Goal: Task Accomplishment & Management: Complete application form

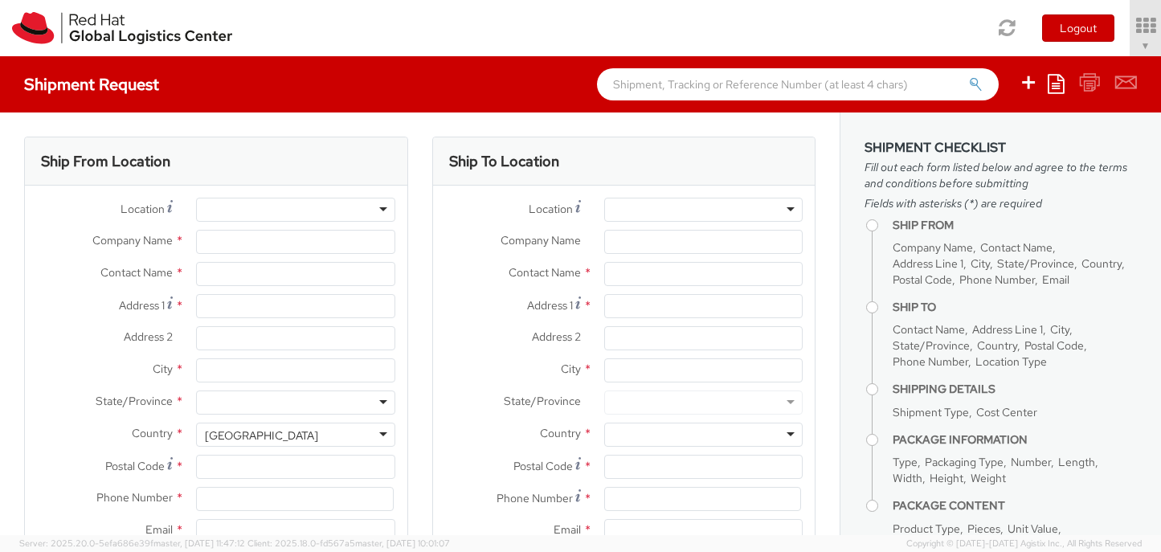
select select "809"
select select
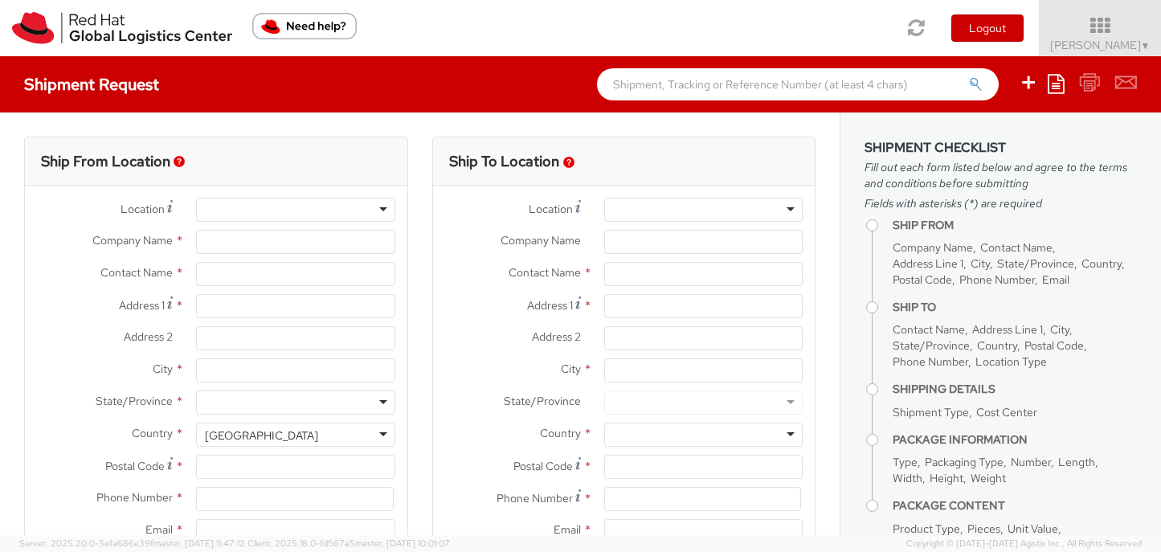
type input "Red Hat, Inc."
type input "[PERSON_NAME]"
type input "[STREET_ADDRESS]"
type input "RALEIGH"
type input "27601"
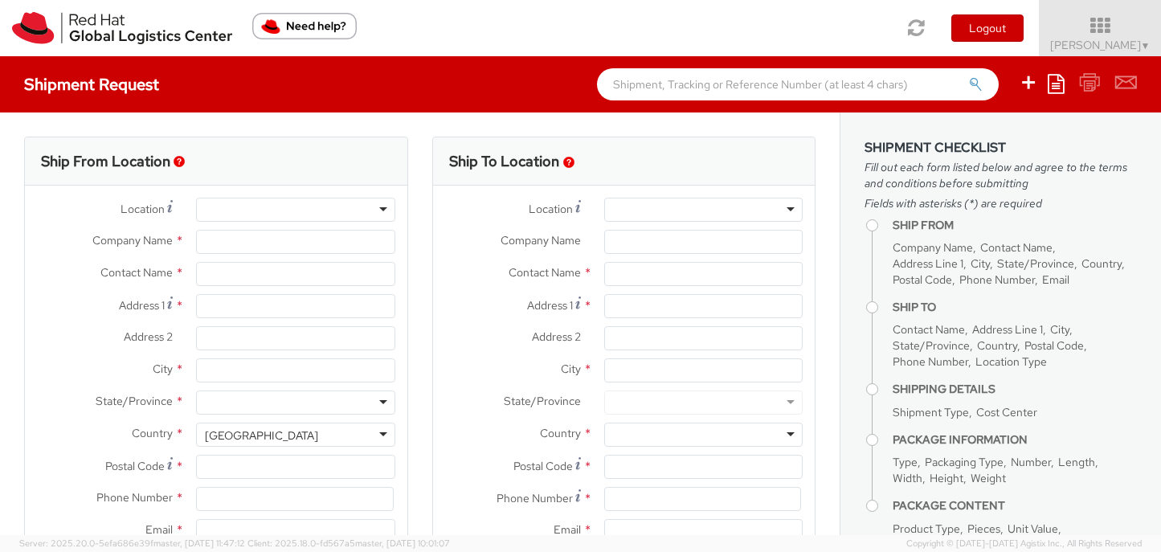
type input "19197544144"
type input "[EMAIL_ADDRESS][DOMAIN_NAME]"
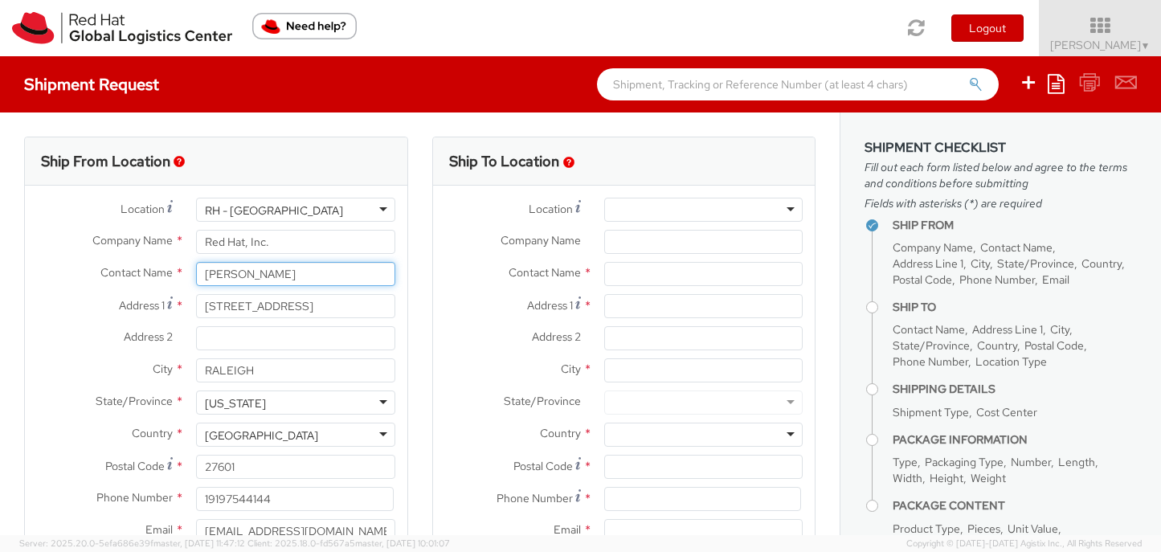
drag, startPoint x: 300, startPoint y: 275, endPoint x: 150, endPoint y: 267, distance: 149.6
click at [150, 267] on div "Contact Name * [PERSON_NAME]" at bounding box center [216, 274] width 382 height 24
paste input "ric Emilo"
type input "Eric Emilo"
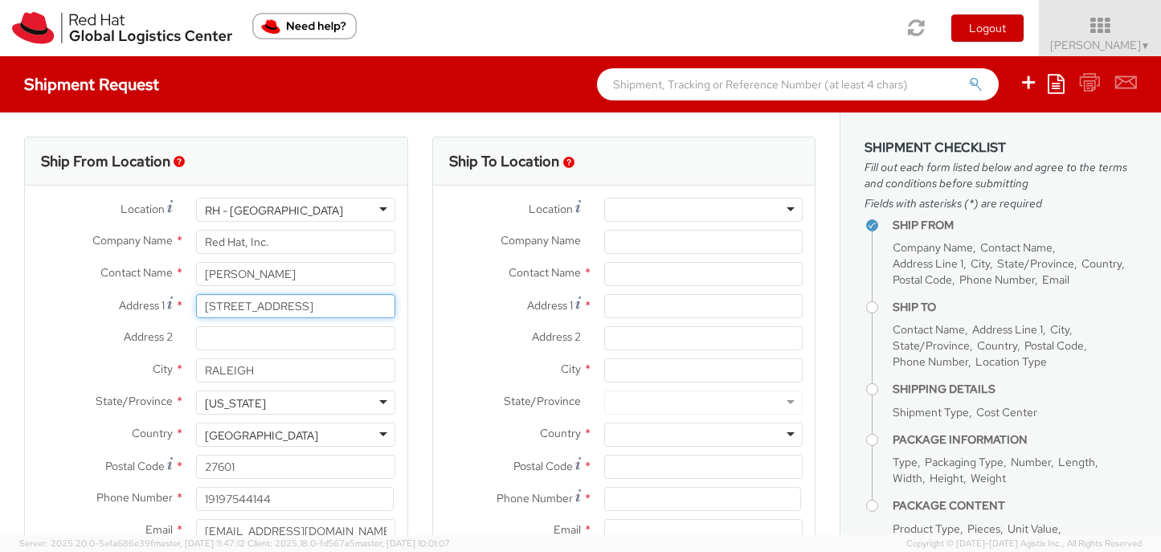
drag, startPoint x: 318, startPoint y: 304, endPoint x: 185, endPoint y: 301, distance: 133.4
click at [185, 301] on div "[STREET_ADDRESS]" at bounding box center [295, 306] width 222 height 24
paste input "24944 Dahlia Manor Place"
type input "24944 Dahlia Manor Place"
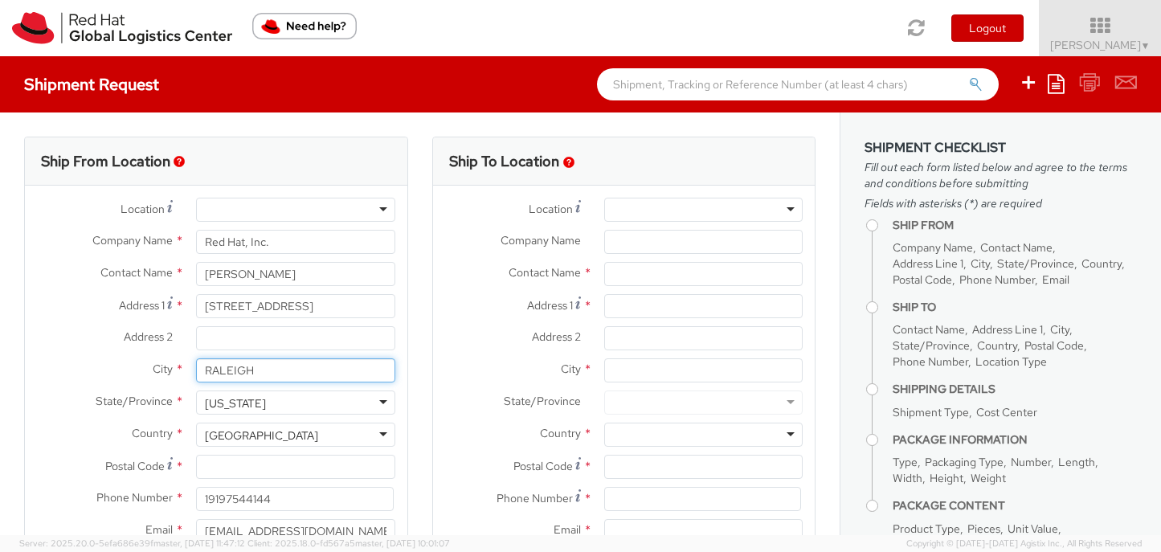
drag, startPoint x: 261, startPoint y: 373, endPoint x: 188, endPoint y: 369, distance: 73.2
click at [187, 369] on div "RALEIGH" at bounding box center [295, 370] width 222 height 24
paste input "Aldie"
type input "Aldie"
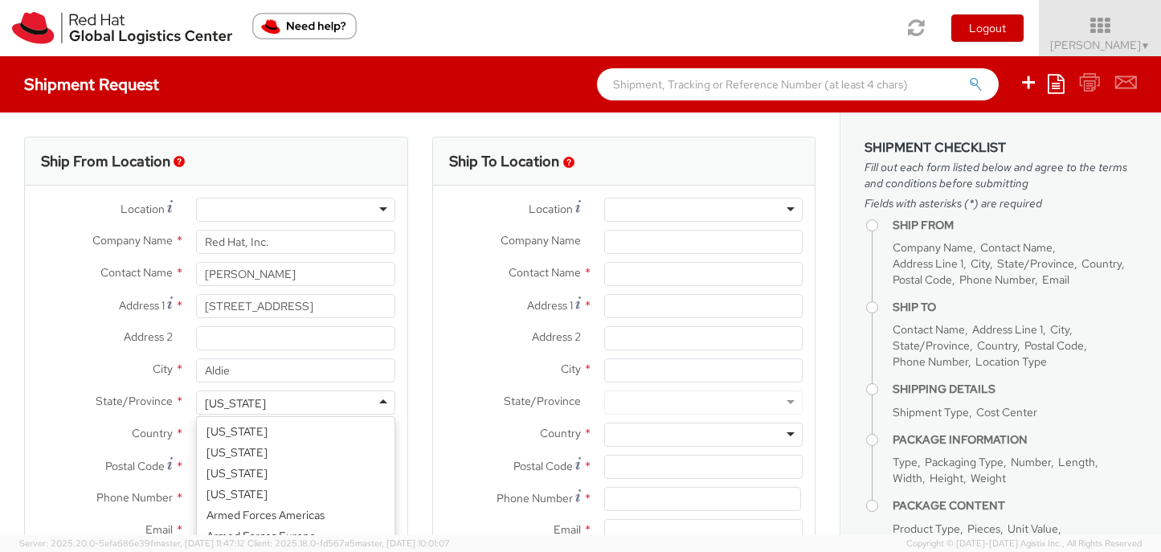
click at [383, 402] on div "[US_STATE]" at bounding box center [295, 402] width 198 height 24
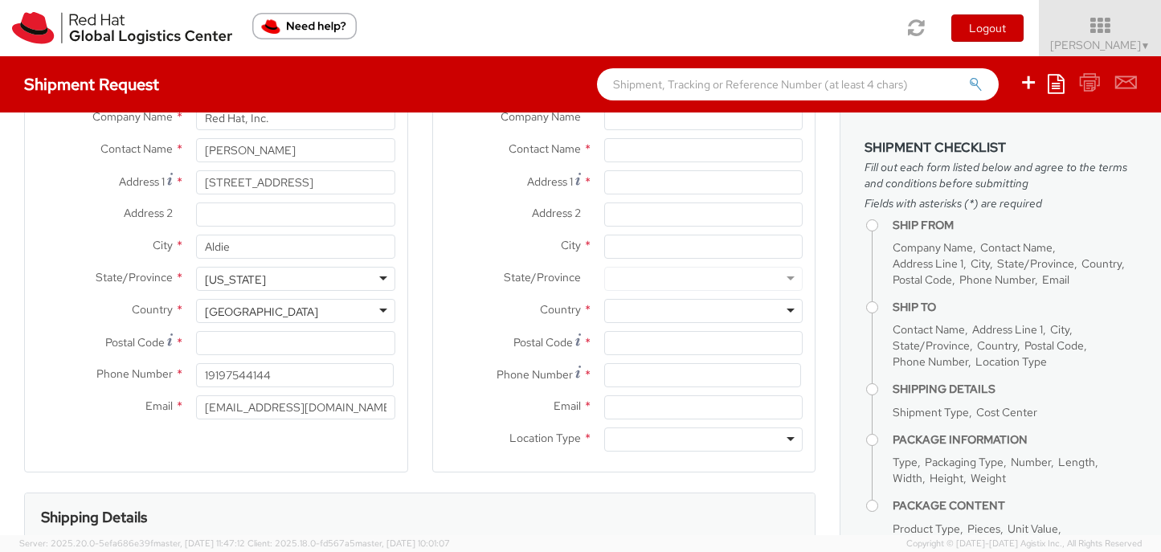
scroll to position [125, 0]
click at [269, 347] on input "Postal Code *" at bounding box center [295, 341] width 198 height 24
paste input "20105"
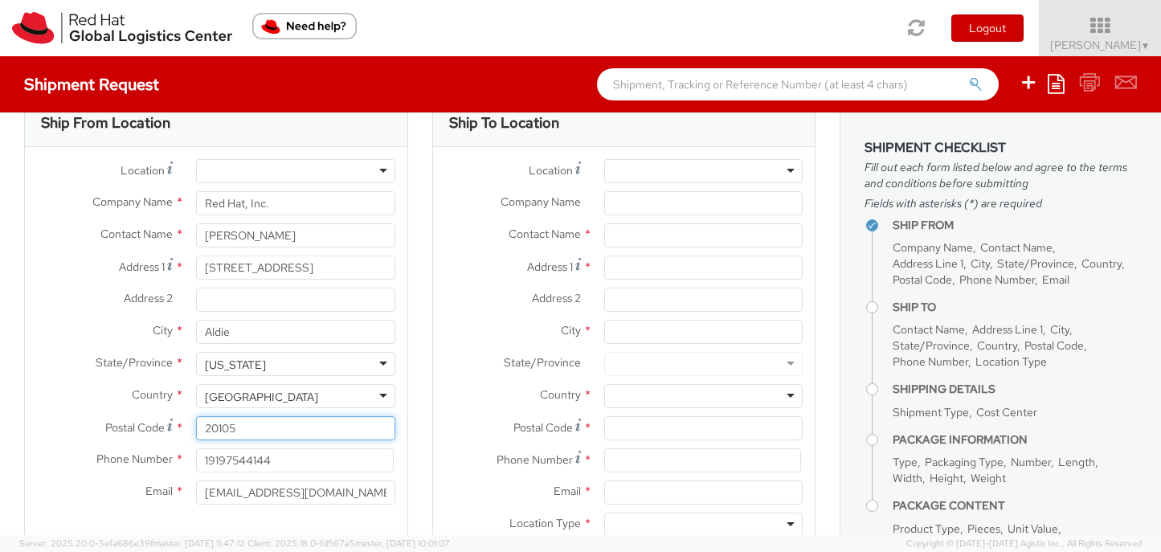
scroll to position [0, 0]
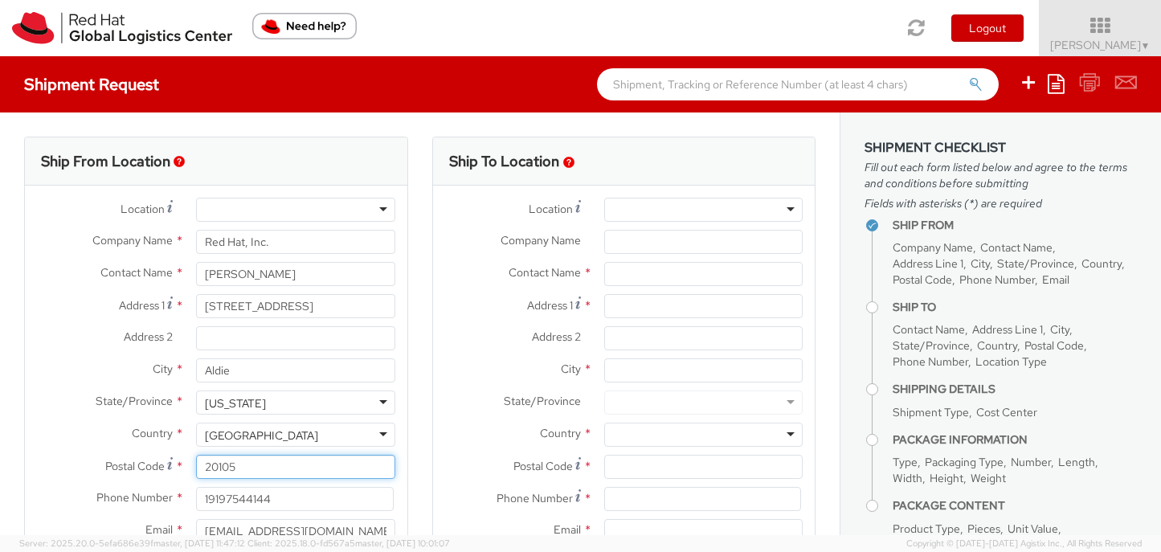
type input "20105"
click at [786, 203] on div at bounding box center [703, 210] width 198 height 24
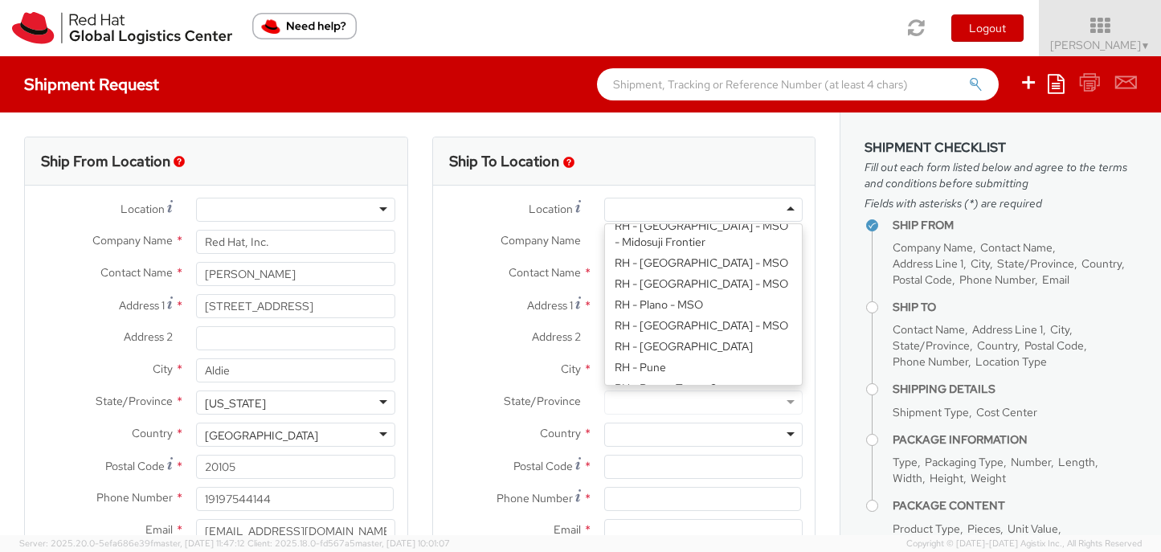
scroll to position [2154, 0]
type input "Red Hat, Inc."
type input "[STREET_ADDRESS]"
type input "RALEIGH"
type input "27601"
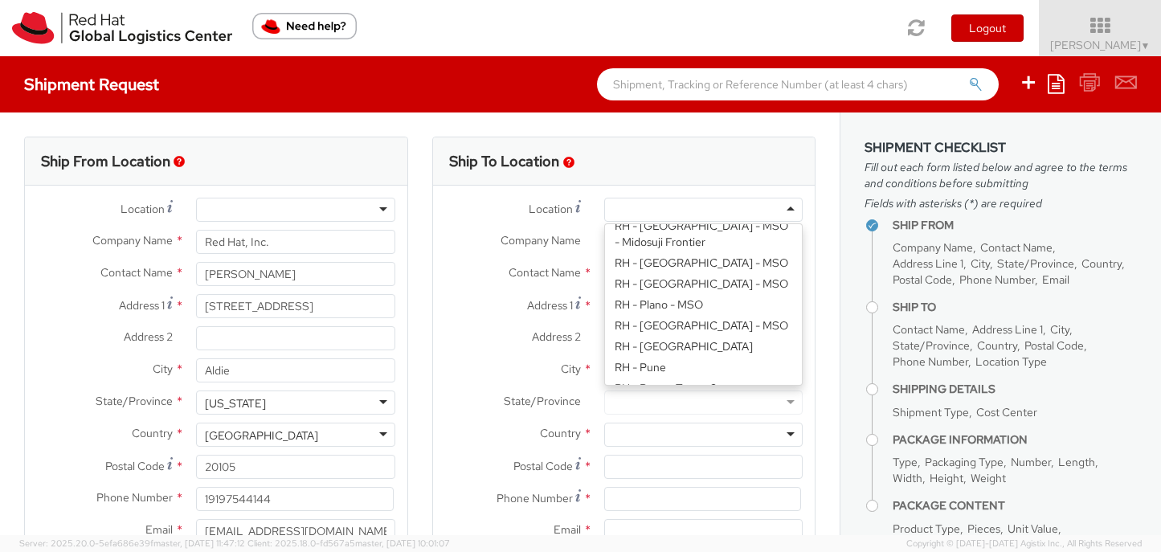
type input "[PHONE_NUMBER]"
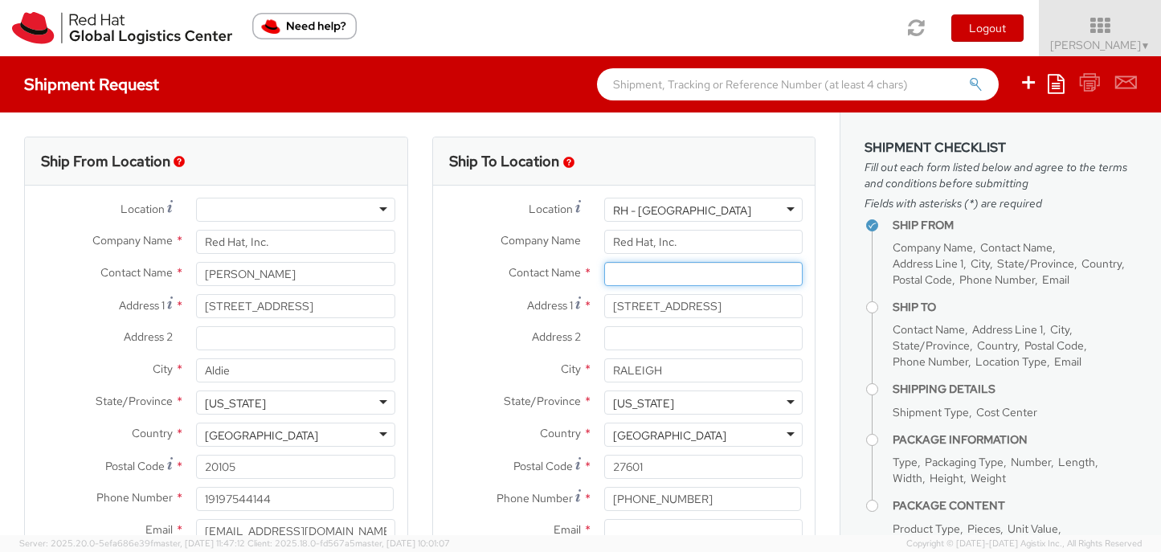
click at [684, 275] on input "text" at bounding box center [703, 274] width 198 height 24
paste input "ATTN: Red Hat IT - Endpoint Systems"
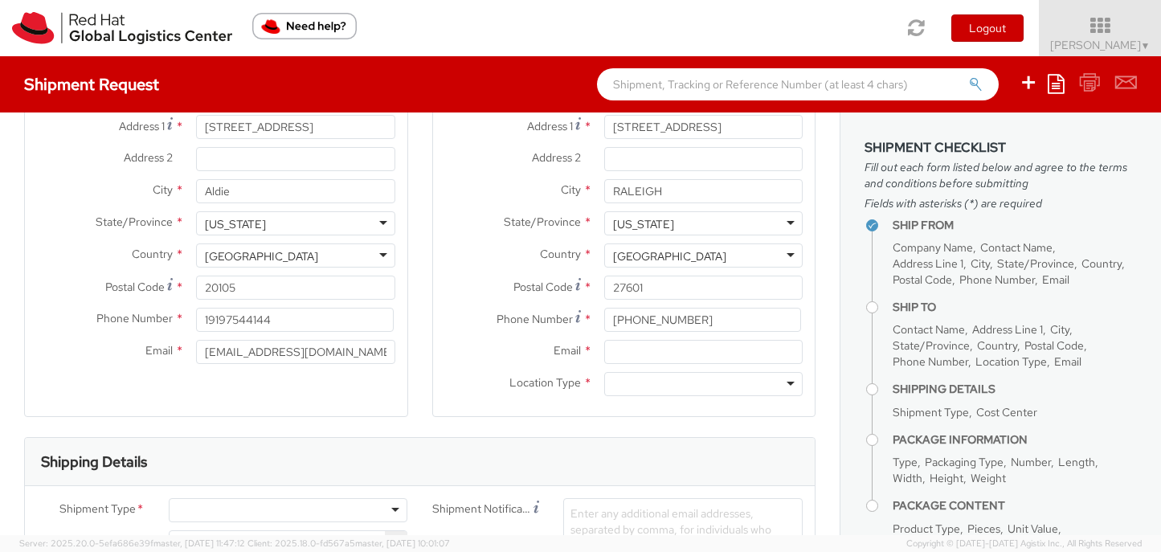
scroll to position [209, 0]
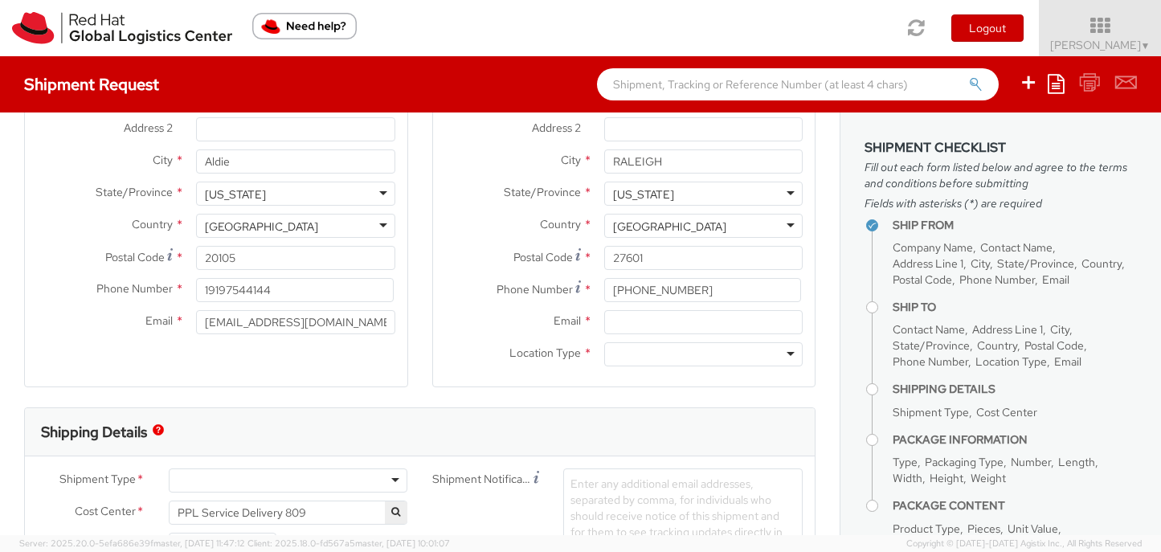
type input "ATTN: Red Hat IT - Endpoint Systems"
click at [671, 321] on input "Email *" at bounding box center [703, 322] width 198 height 24
type input "[EMAIL_ADDRESS][DOMAIN_NAME]"
click at [635, 350] on div at bounding box center [703, 354] width 198 height 24
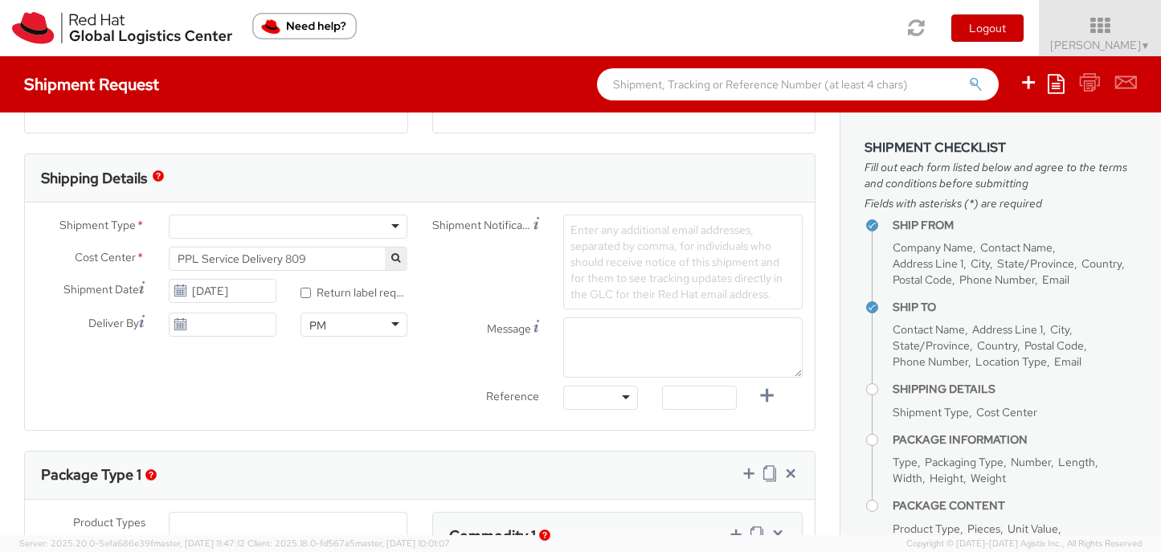
scroll to position [452, 0]
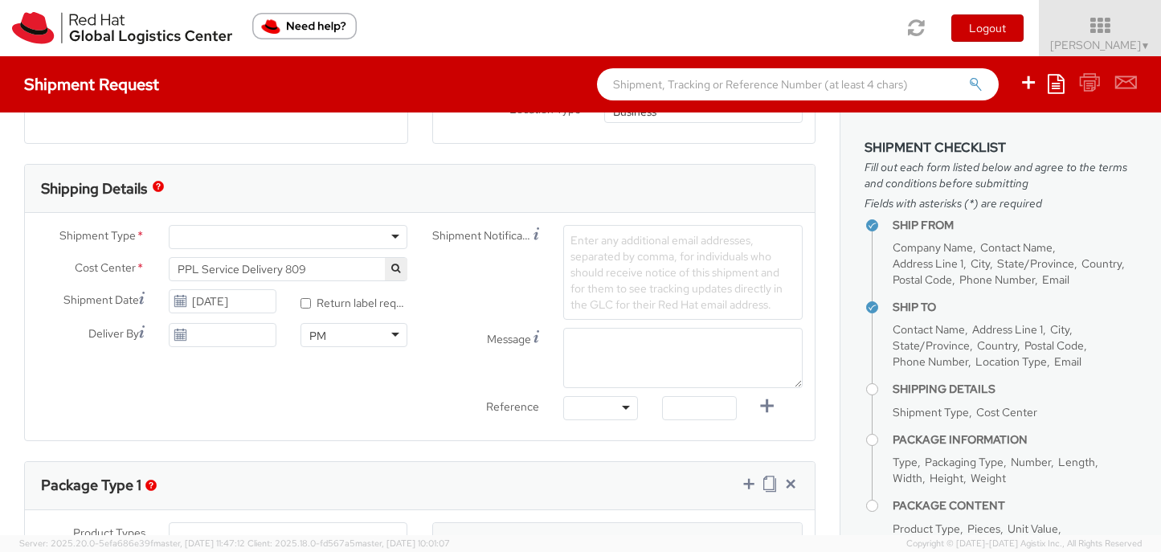
click at [390, 232] on div at bounding box center [288, 237] width 239 height 24
click at [356, 270] on span "PPL Service Delivery 809" at bounding box center [289, 269] width 222 height 14
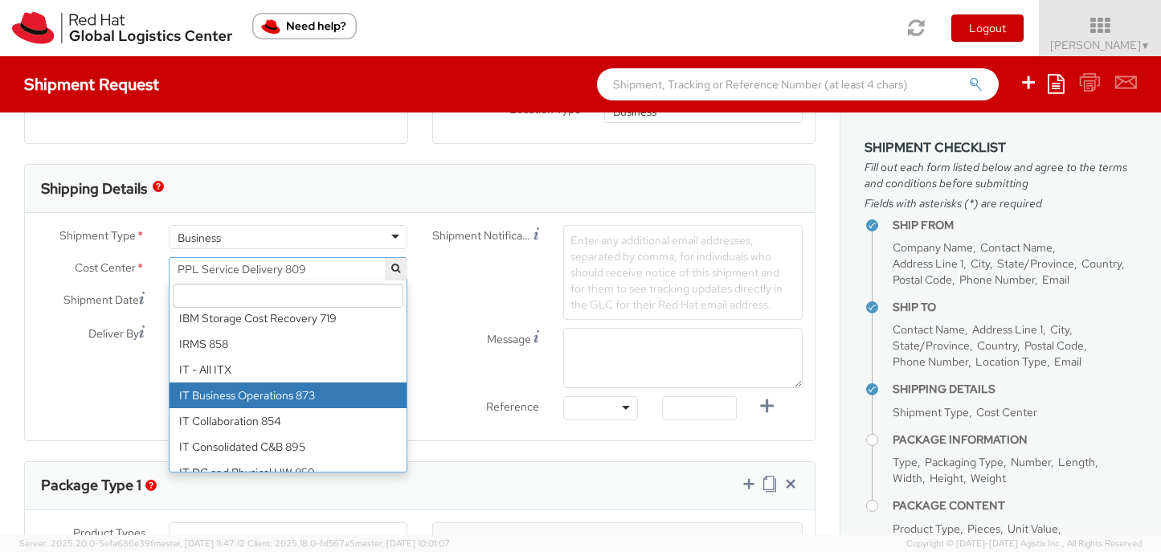
scroll to position [10003, 0]
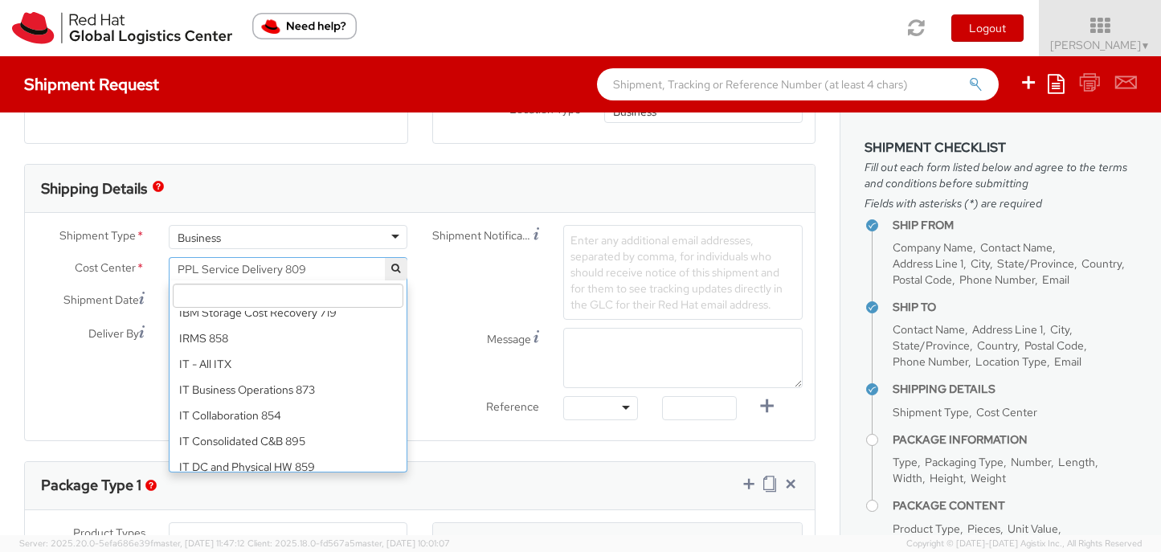
select select "850"
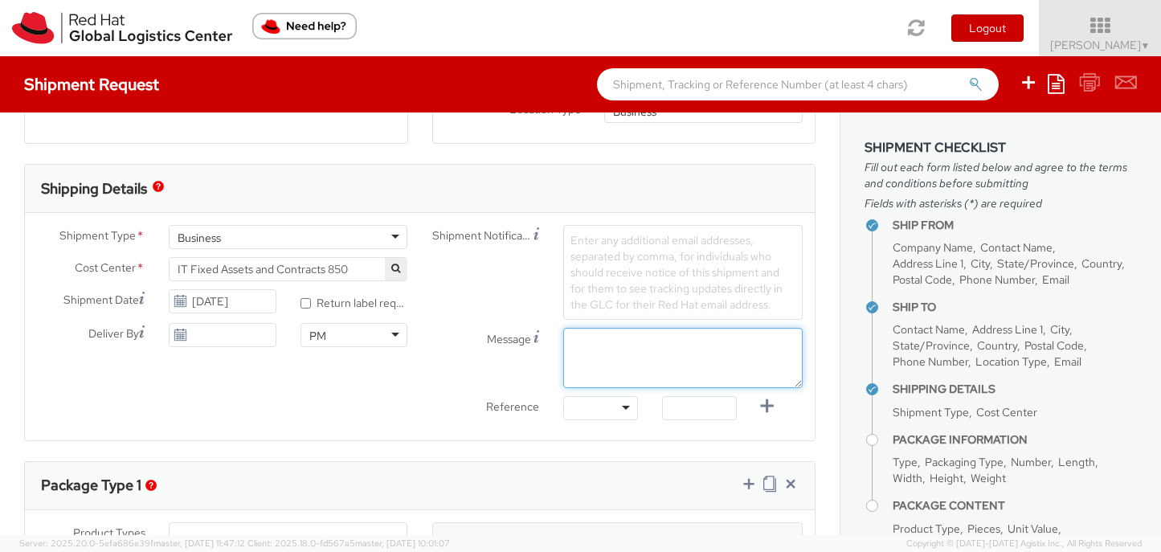
click at [604, 368] on textarea "Message" at bounding box center [682, 358] width 239 height 60
paste textarea "Requesting QR Code for Former Associate [Name] to return laptop. Please send th…"
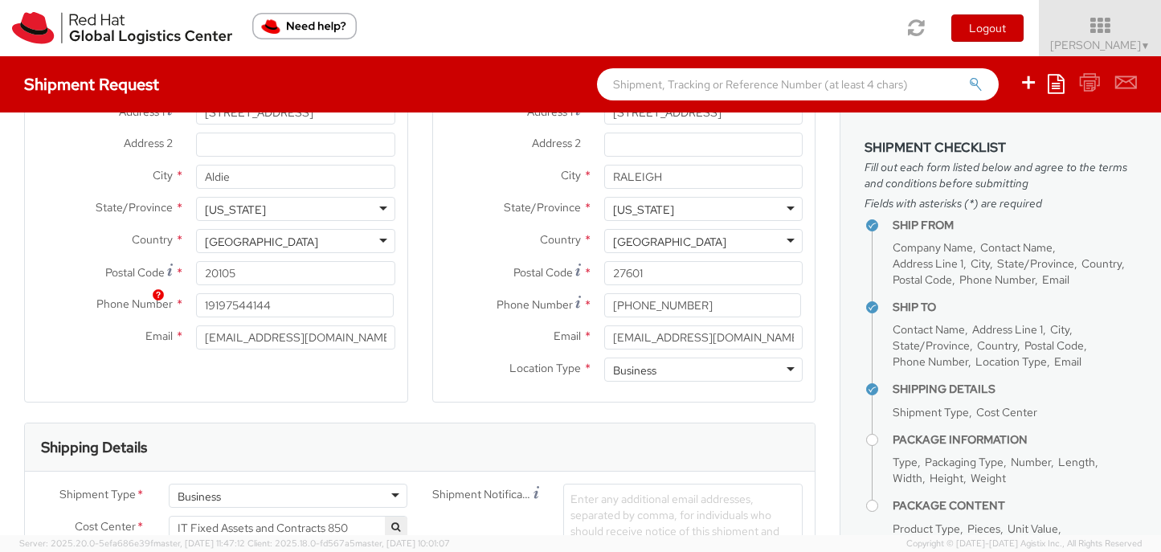
scroll to position [0, 0]
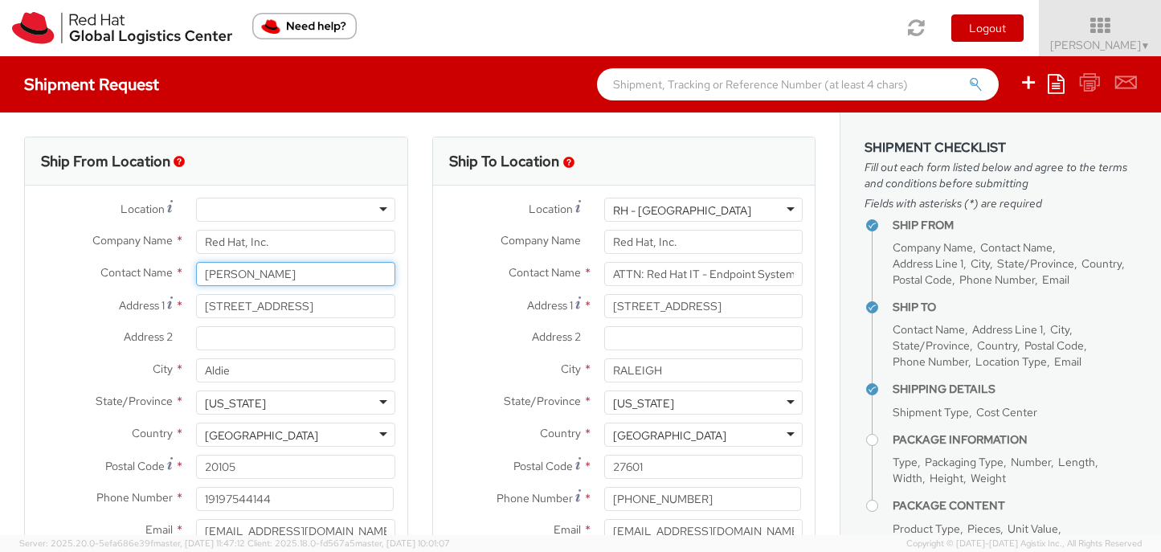
drag, startPoint x: 268, startPoint y: 271, endPoint x: 196, endPoint y: 270, distance: 72.3
click at [196, 270] on input "Eric Emilo" at bounding box center [295, 274] width 198 height 24
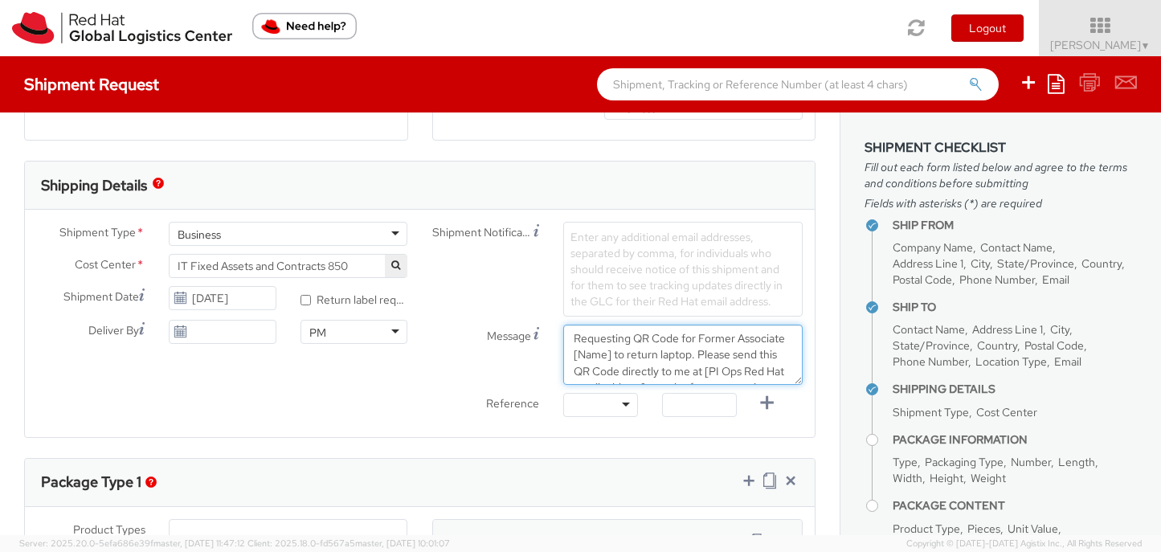
drag, startPoint x: 612, startPoint y: 354, endPoint x: 565, endPoint y: 354, distance: 47.4
click at [565, 354] on textarea "Requesting QR Code for Former Associate [Name] to return laptop. Please send th…" at bounding box center [682, 354] width 239 height 60
paste textarea "Eric Emilo"
drag, startPoint x: 707, startPoint y: 338, endPoint x: 653, endPoint y: 352, distance: 55.5
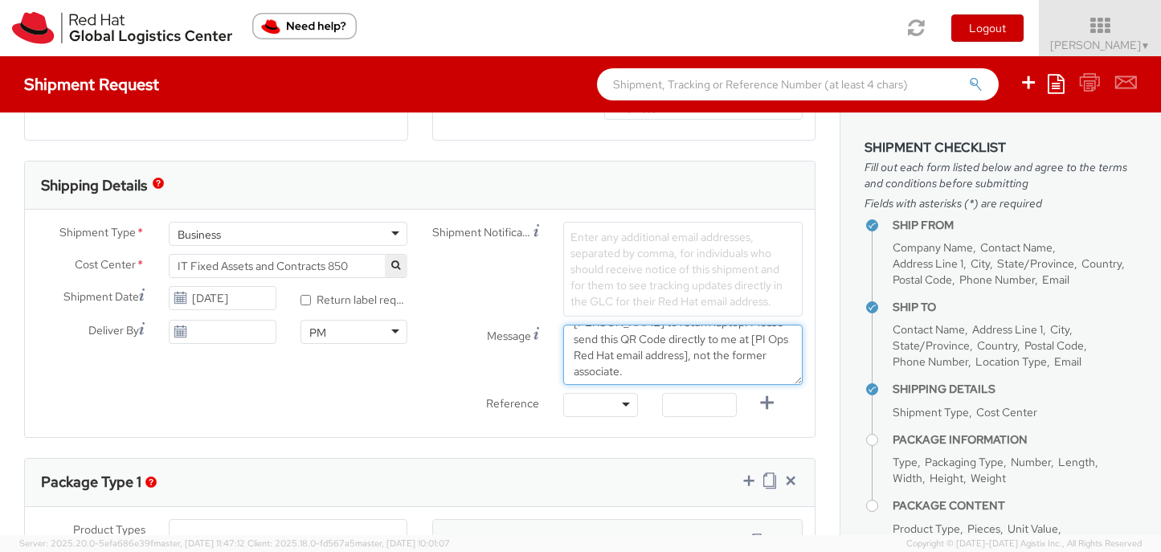
click at [653, 352] on textarea "Requesting QR Code for Former Associate Eric Emilo to return laptop. Please sen…" at bounding box center [682, 354] width 239 height 60
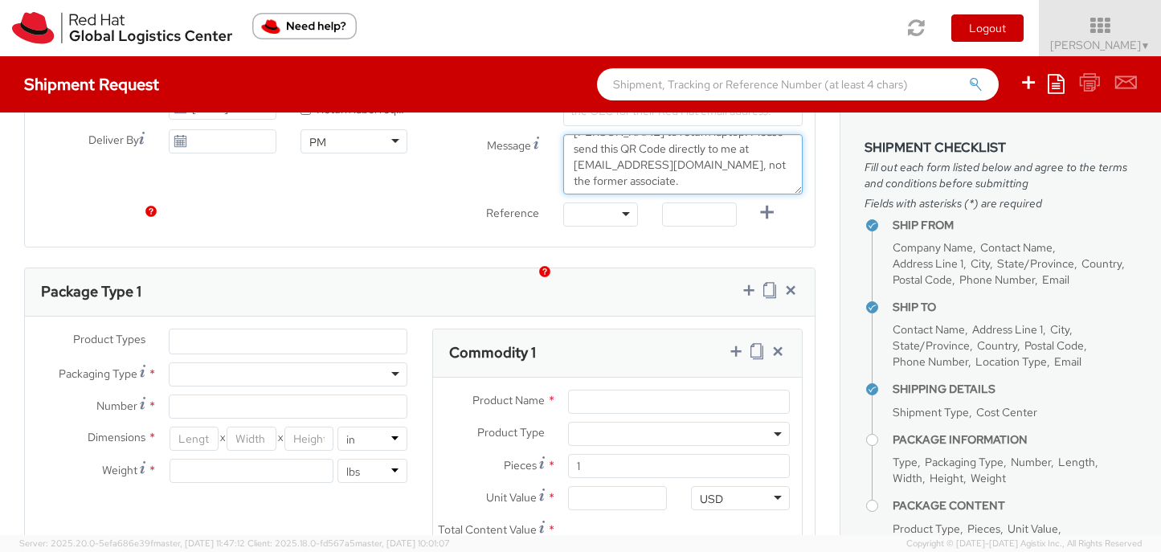
scroll to position [782, 0]
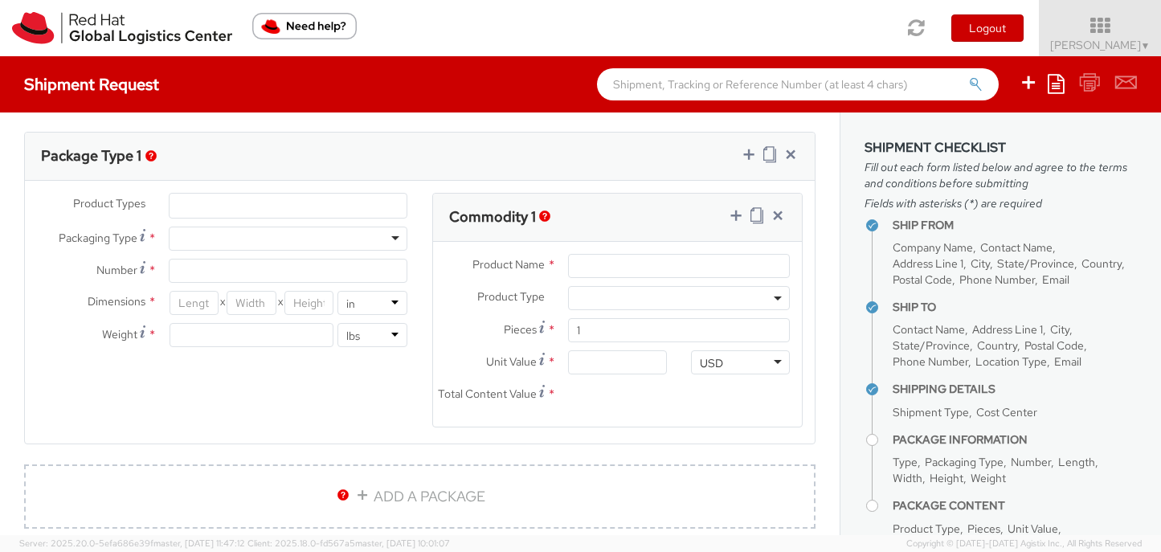
type textarea "Requesting QR Code for Former Associate Eric Emilo to return laptop. Please sen…"
click at [639, 272] on input "Product Name *" at bounding box center [679, 266] width 222 height 24
type input "laptop"
click at [675, 292] on span at bounding box center [679, 298] width 222 height 24
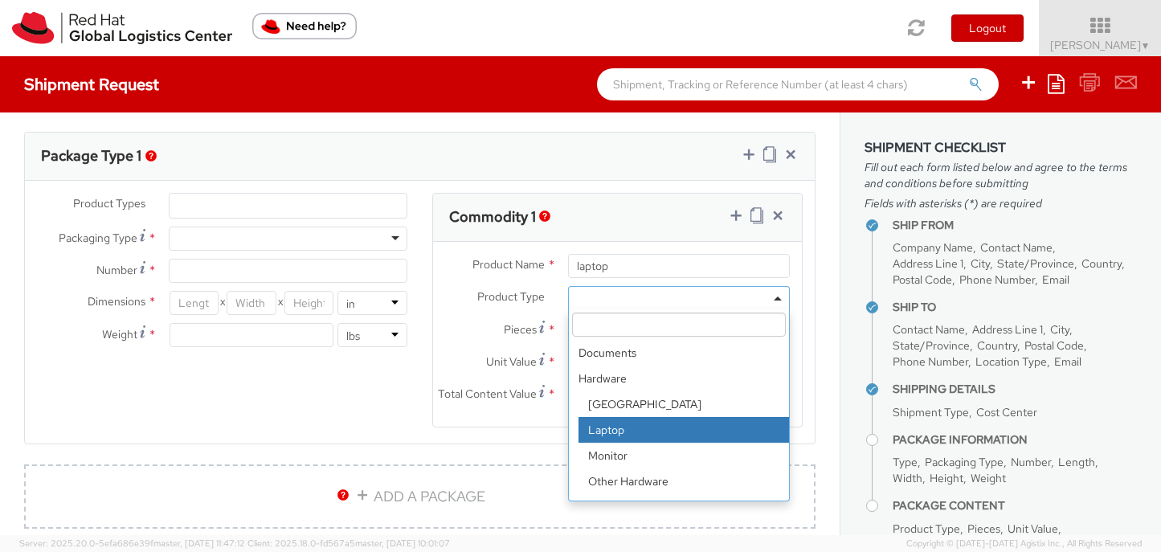
select select "LAPTOP"
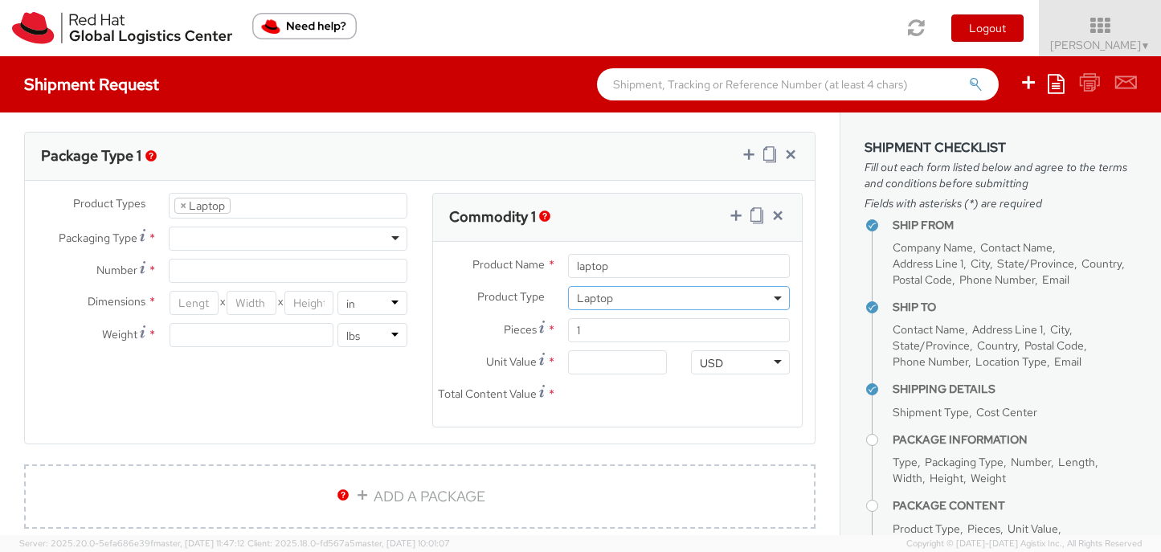
scroll to position [48, 0]
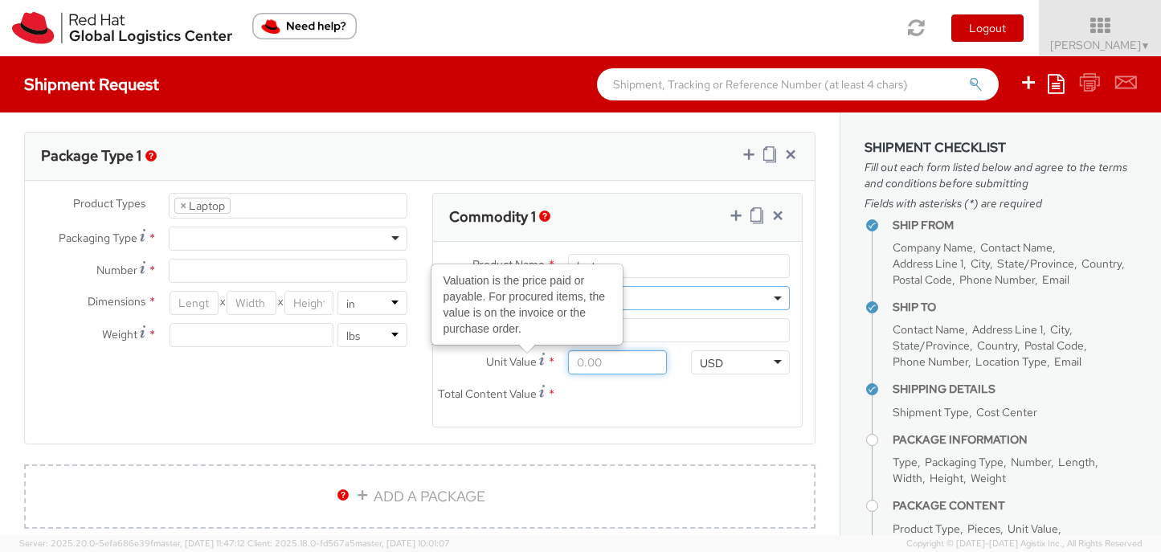
click at [605, 368] on input "Unit Value Valuation is the price paid or payable. For procured items, the valu…" at bounding box center [617, 362] width 99 height 24
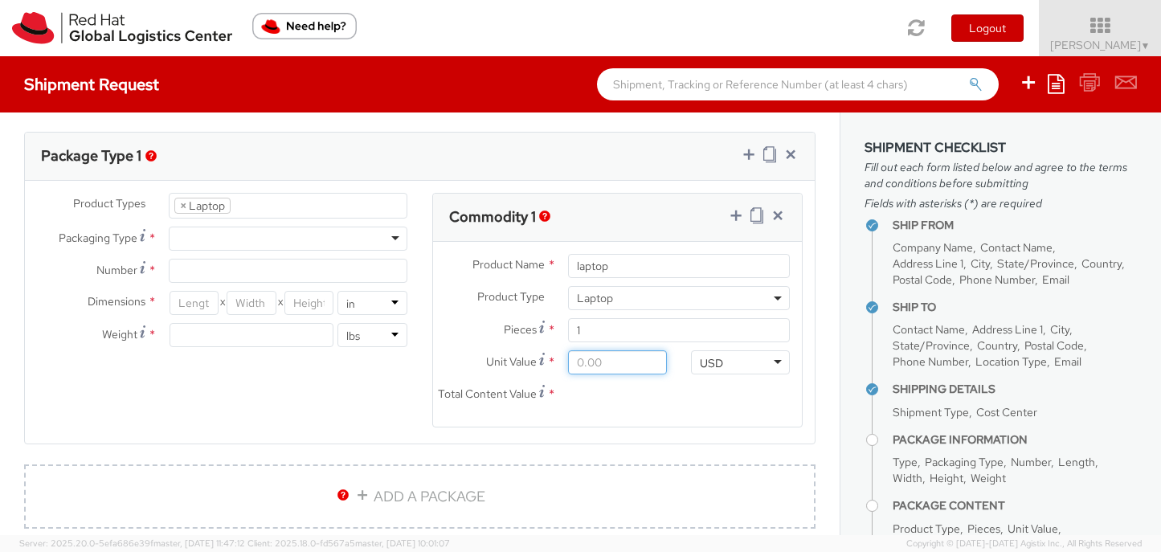
type input "7.00"
type input "70.00"
type input "700.00"
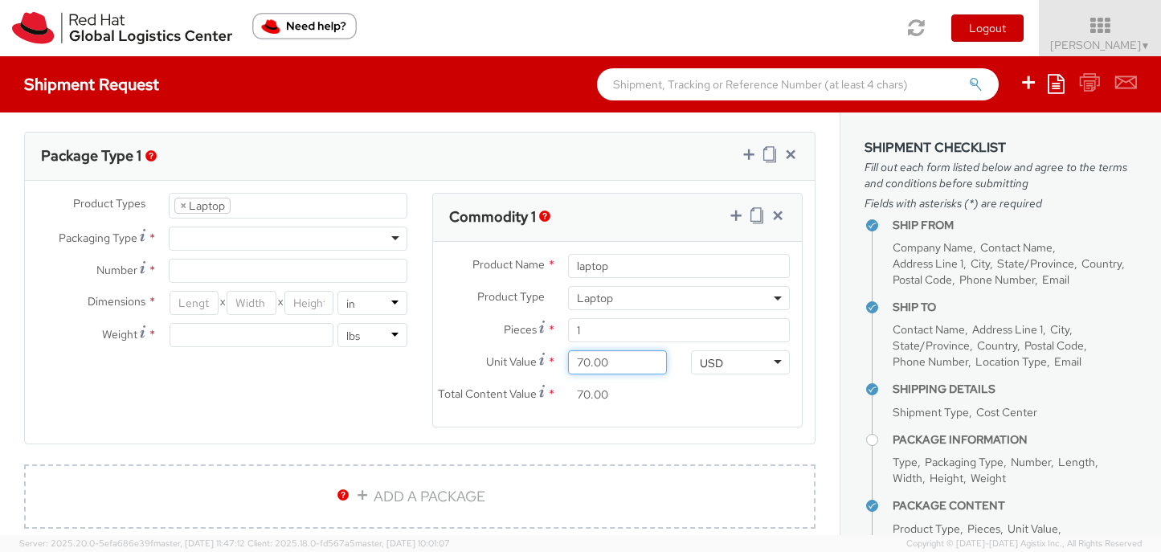
type input "700.00"
click at [406, 236] on div at bounding box center [288, 238] width 239 height 24
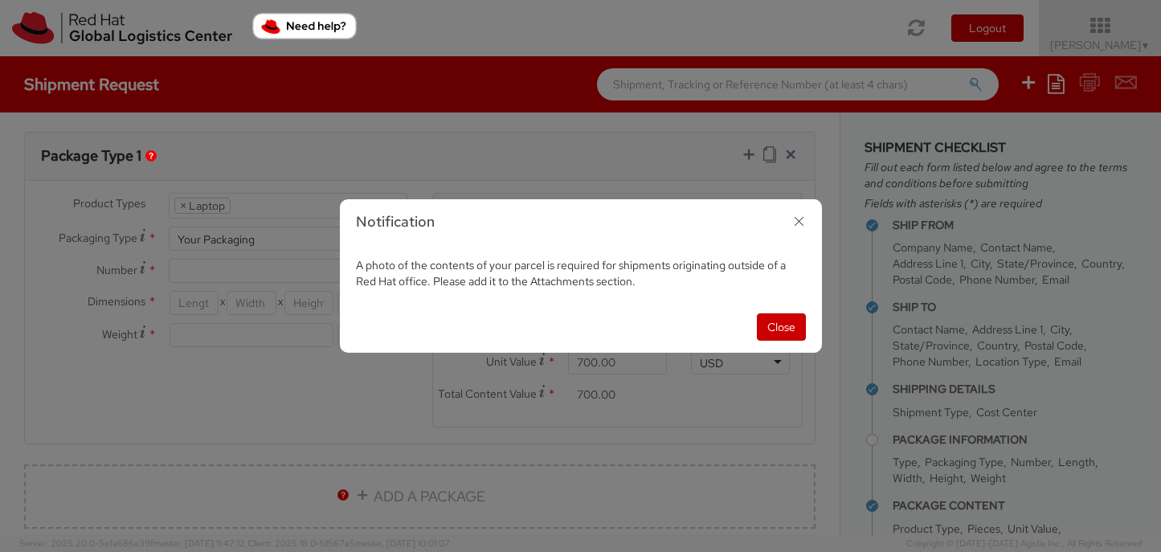
click at [785, 312] on div "Close" at bounding box center [581, 326] width 482 height 51
click at [782, 330] on button "Close" at bounding box center [781, 326] width 49 height 27
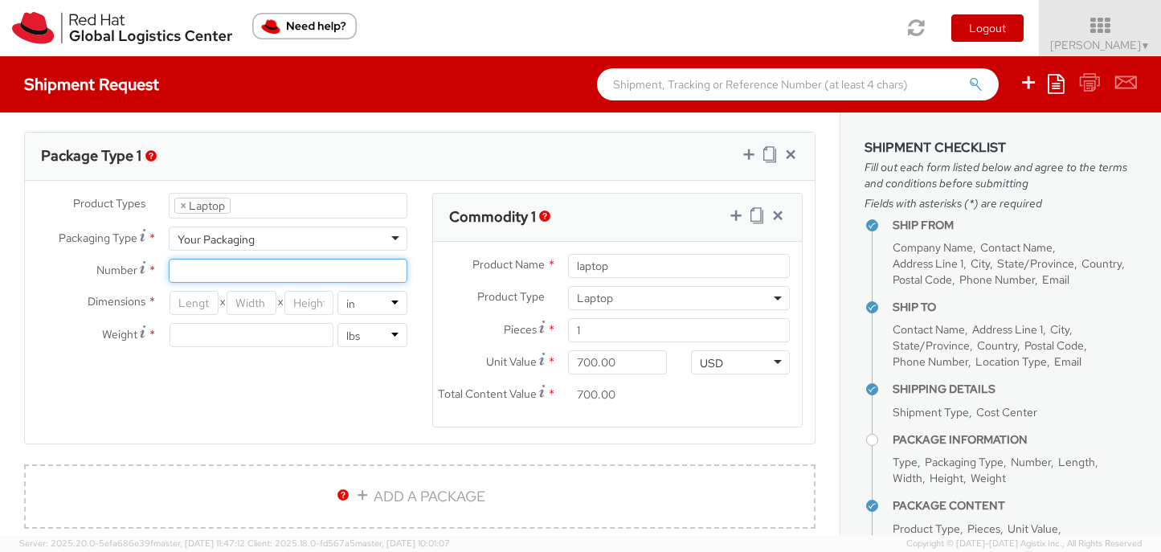
click at [264, 271] on input "Number *" at bounding box center [288, 271] width 239 height 24
type input "1"
click at [198, 305] on input "number" at bounding box center [193, 303] width 49 height 24
type input "18"
type input "12"
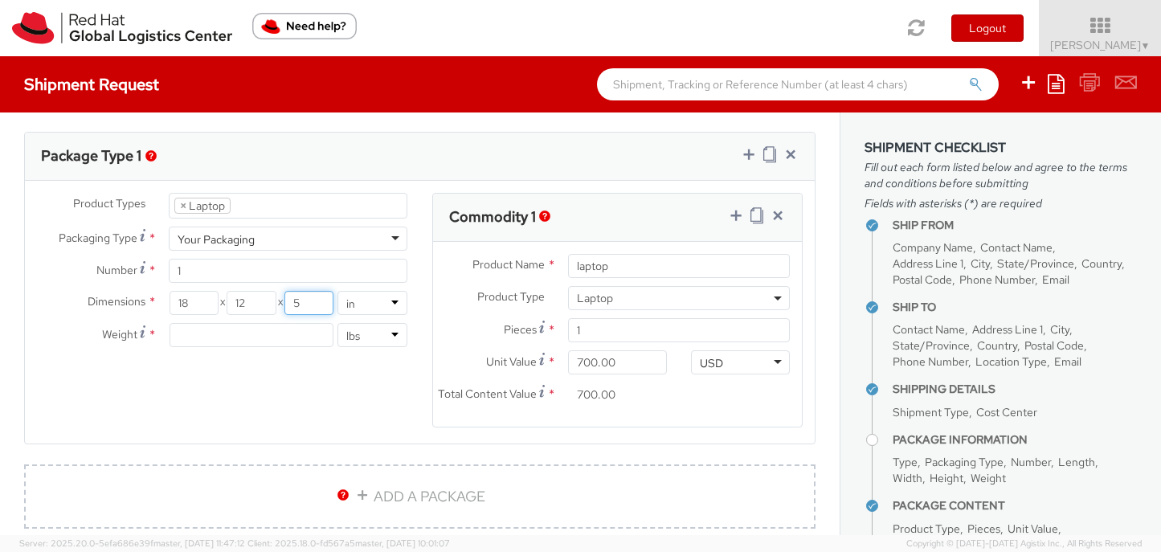
type input "5"
click at [229, 347] on div "Dimensions * 18 X 12 X 5 in cm Weight * lbs kgs" at bounding box center [222, 323] width 395 height 64
click at [227, 341] on input "number" at bounding box center [251, 335] width 164 height 24
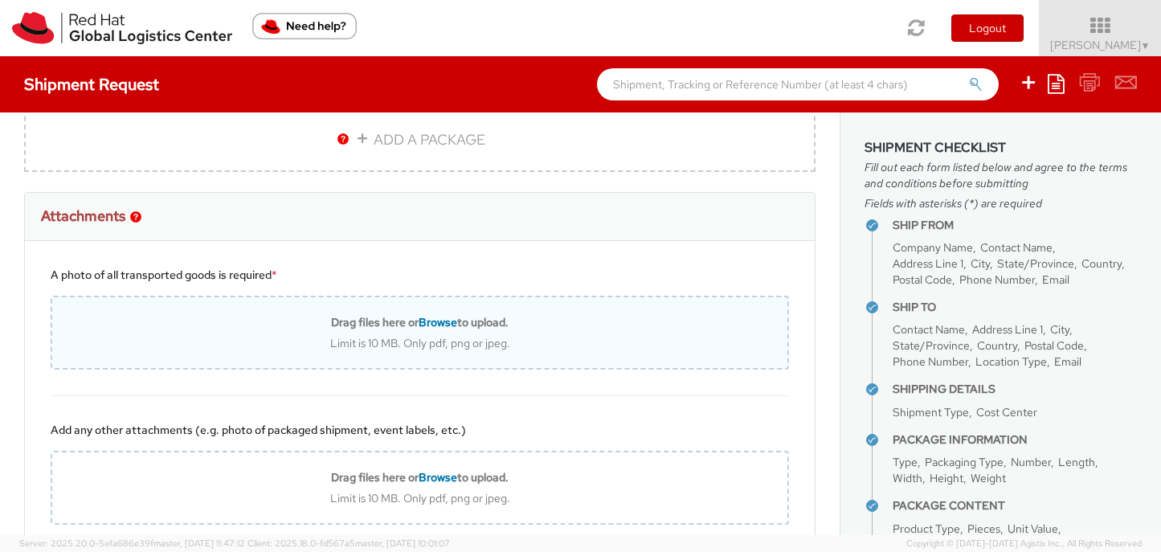
scroll to position [1140, 0]
type input "8"
click at [442, 319] on span "Browse" at bounding box center [437, 320] width 39 height 14
type input "C:\fakepath\Screenshot [DATE] 11.39.50 AM.png"
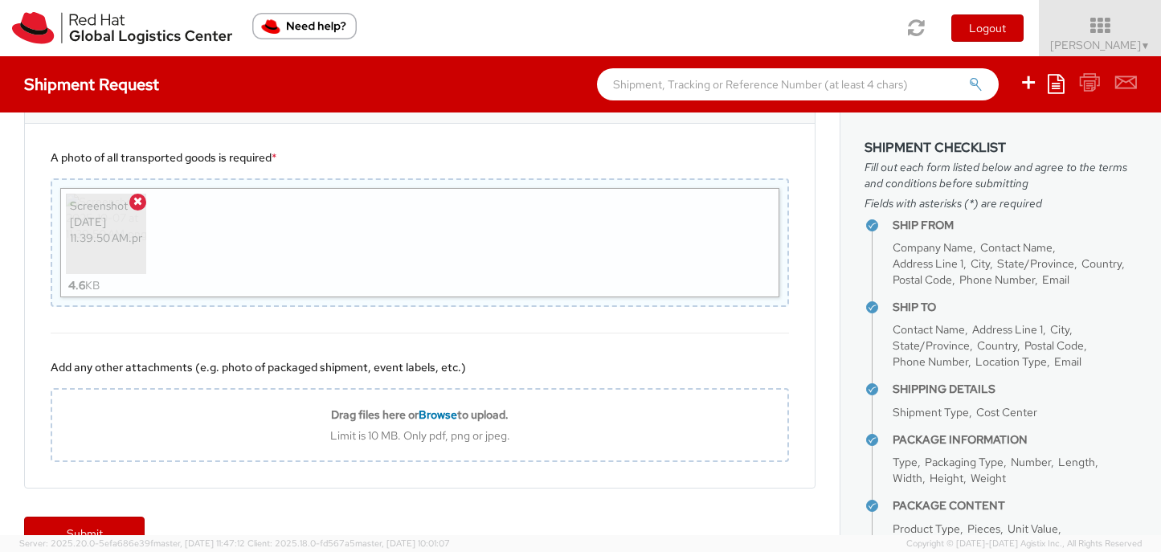
scroll to position [1293, 0]
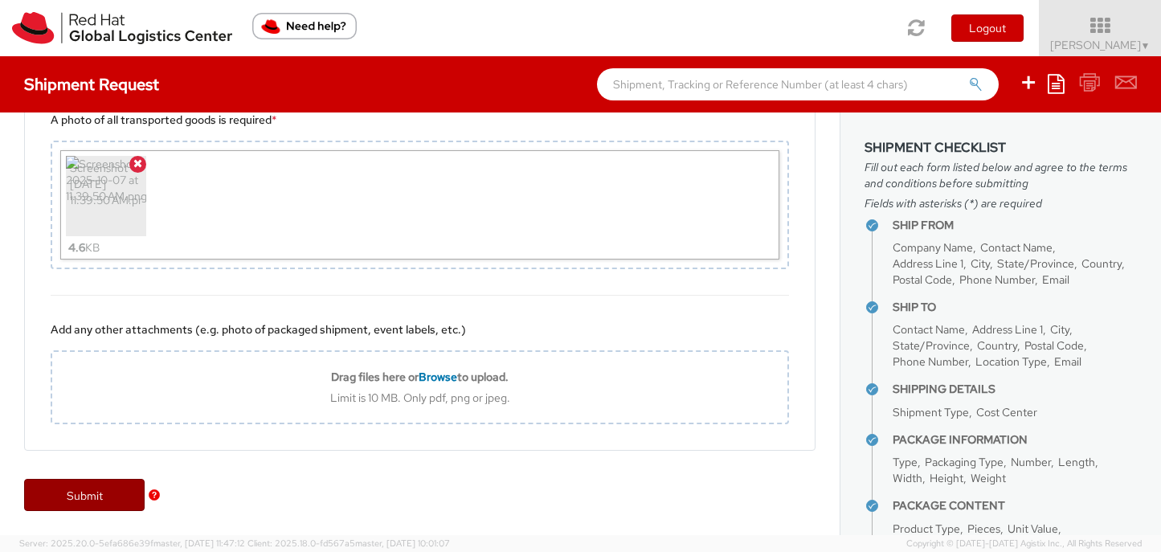
click at [100, 495] on link "Submit" at bounding box center [84, 495] width 120 height 32
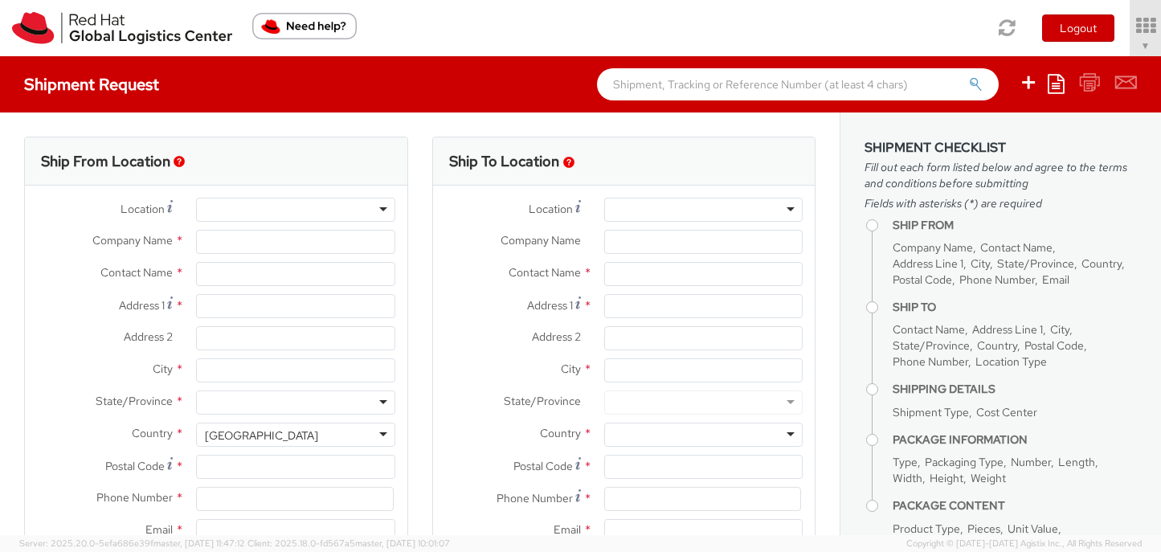
select select "809"
type input "Red Hat, Inc."
type input "[PERSON_NAME]"
type input "[STREET_ADDRESS]"
type input "RALEIGH"
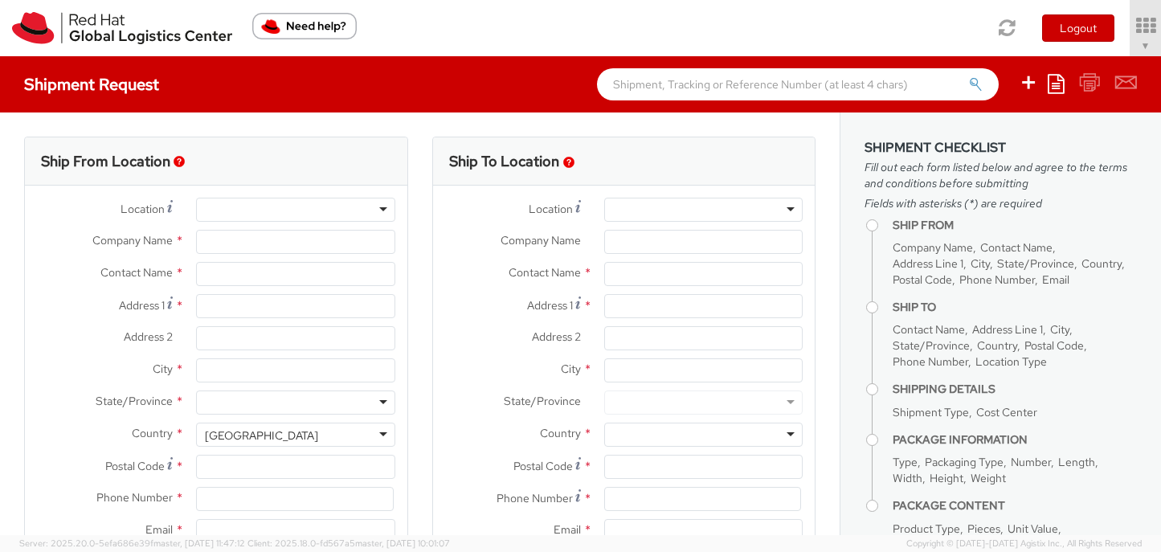
type input "27601"
type input "19197544144"
type input "[EMAIL_ADDRESS][DOMAIN_NAME]"
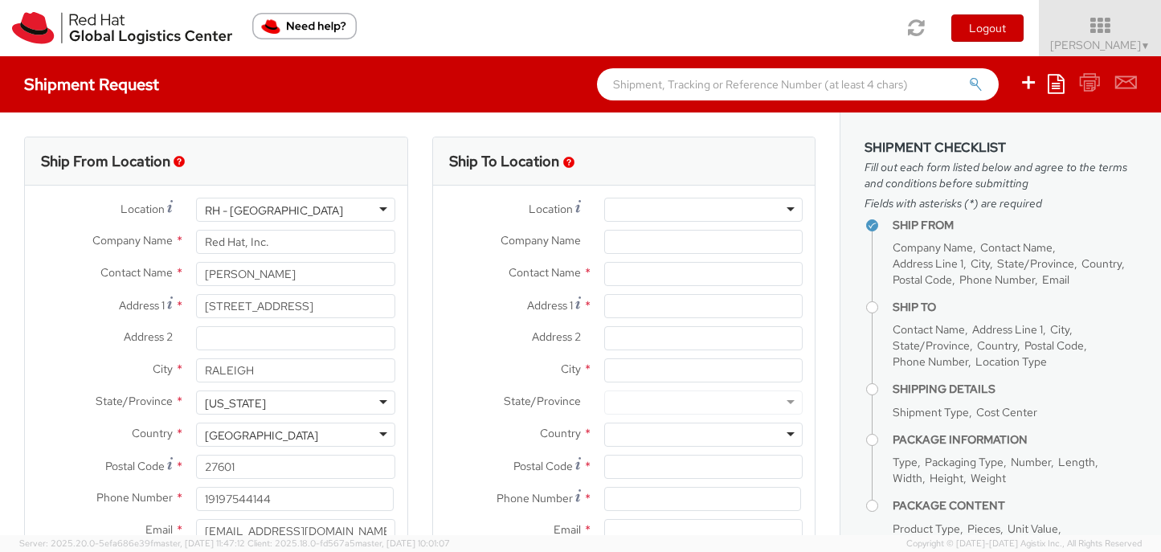
select select
drag, startPoint x: 284, startPoint y: 271, endPoint x: 161, endPoint y: 269, distance: 122.9
click at [161, 269] on div "Contact Name * [PERSON_NAME]" at bounding box center [216, 274] width 382 height 24
paste input "[PERSON_NAME]"
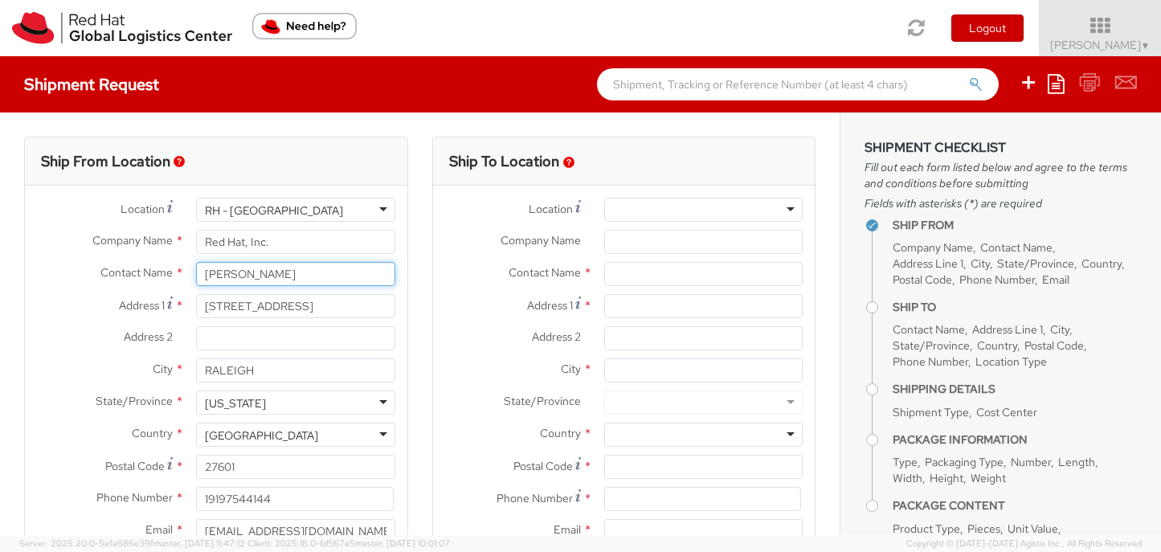
type input "[PERSON_NAME]"
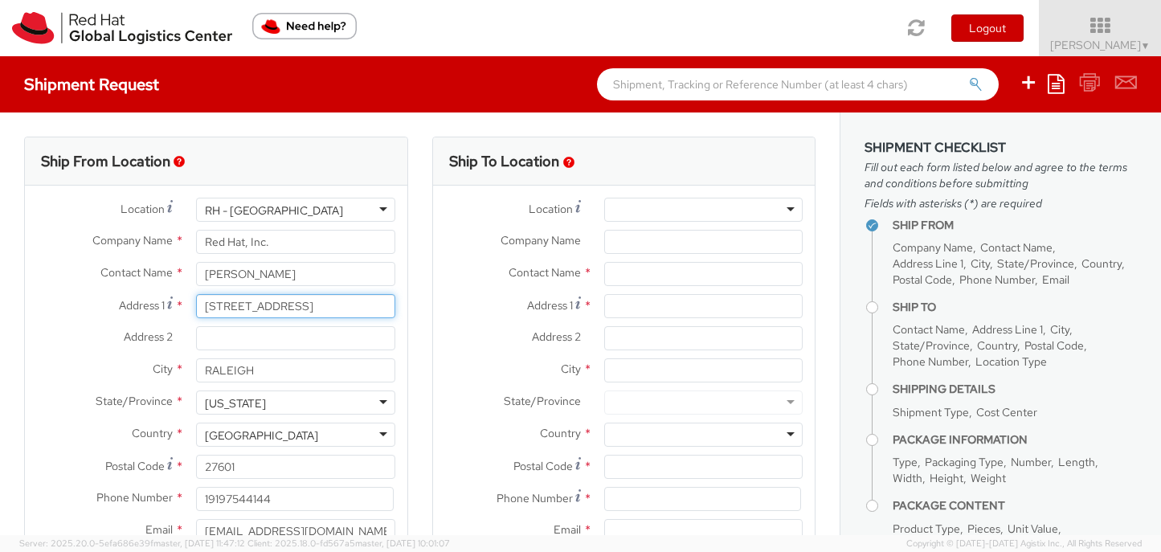
drag, startPoint x: 321, startPoint y: 312, endPoint x: 179, endPoint y: 308, distance: 142.2
click at [179, 308] on div "Address [STREET_ADDRESS]" at bounding box center [216, 306] width 382 height 24
paste input "2200 DUNGIVEN CT"
type input "2200 DUNGIVEN CT"
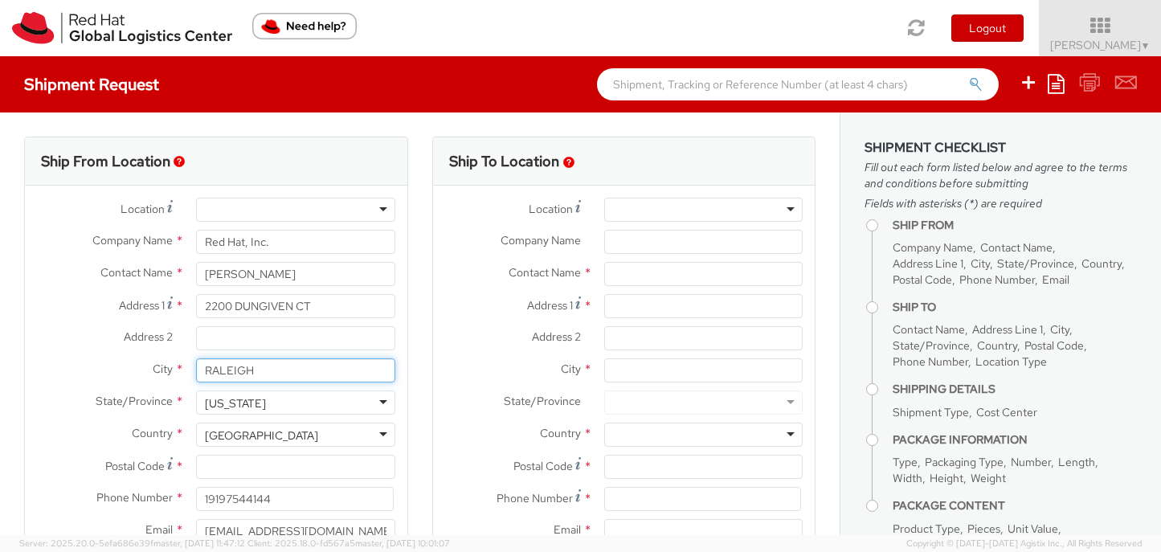
drag, startPoint x: 270, startPoint y: 372, endPoint x: 170, endPoint y: 369, distance: 99.6
click at [170, 369] on div "City * [GEOGRAPHIC_DATA]" at bounding box center [216, 370] width 382 height 24
type input "D"
type input "[PERSON_NAME]"
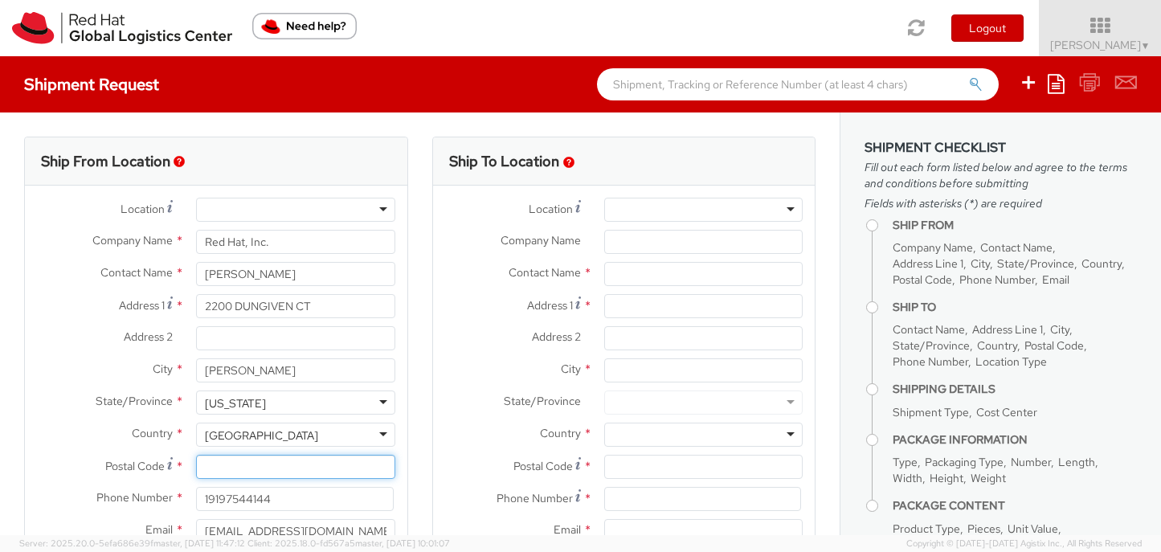
click at [235, 466] on input "Postal Code *" at bounding box center [295, 467] width 198 height 24
paste input "27529"
type input "27529"
click at [790, 207] on div at bounding box center [703, 210] width 198 height 24
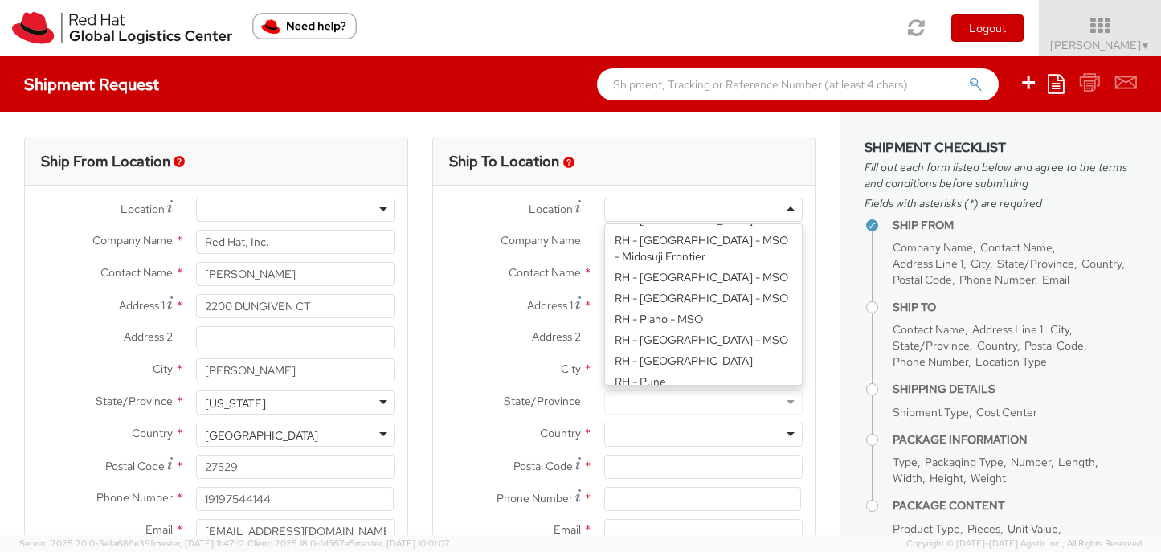
scroll to position [2145, 0]
type input "Red Hat, Inc."
type input "[STREET_ADDRESS]"
type input "RALEIGH"
type input "27601"
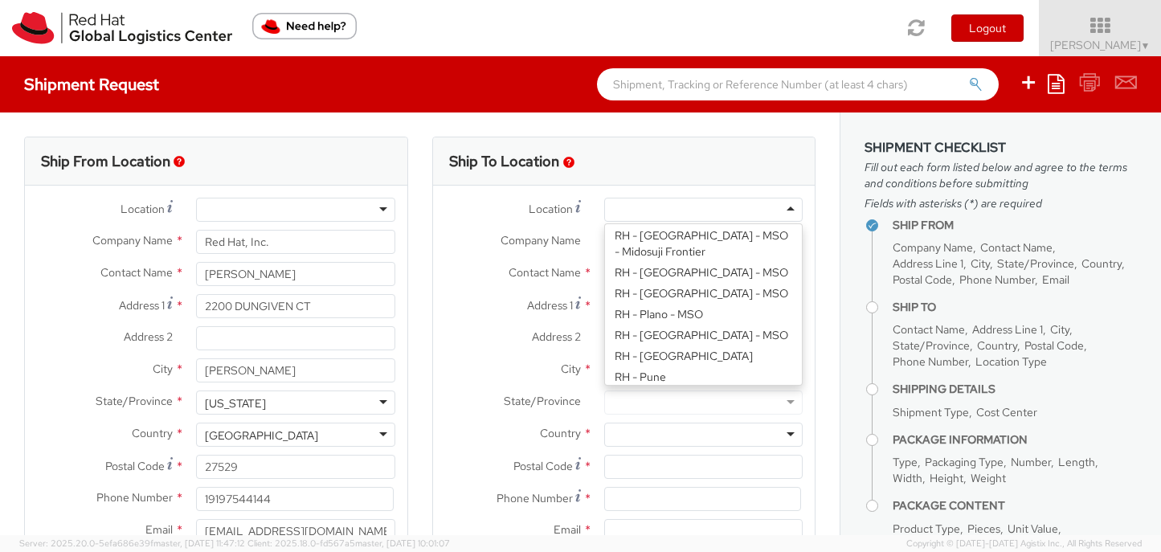
type input "[PHONE_NUMBER]"
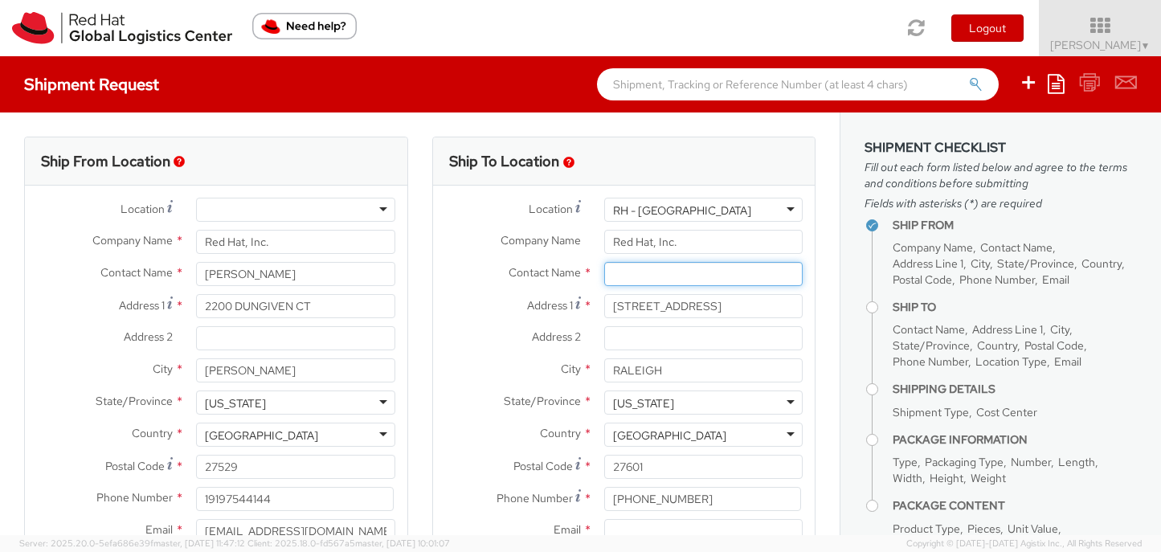
click at [647, 275] on input "text" at bounding box center [703, 274] width 198 height 24
paste input "ATTN: Red Hat IT - Endpoint Systems"
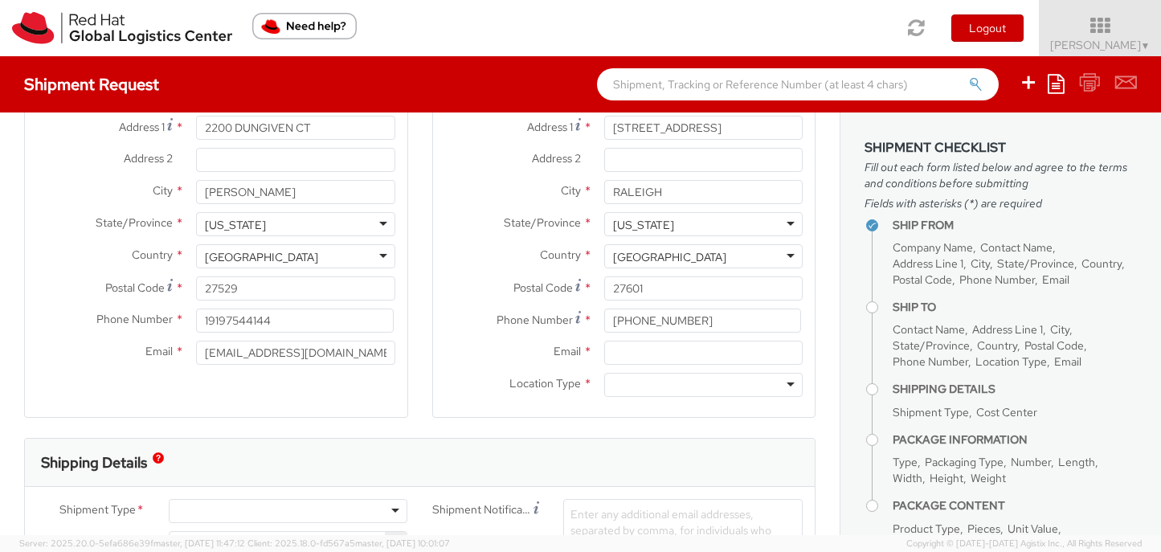
scroll to position [187, 0]
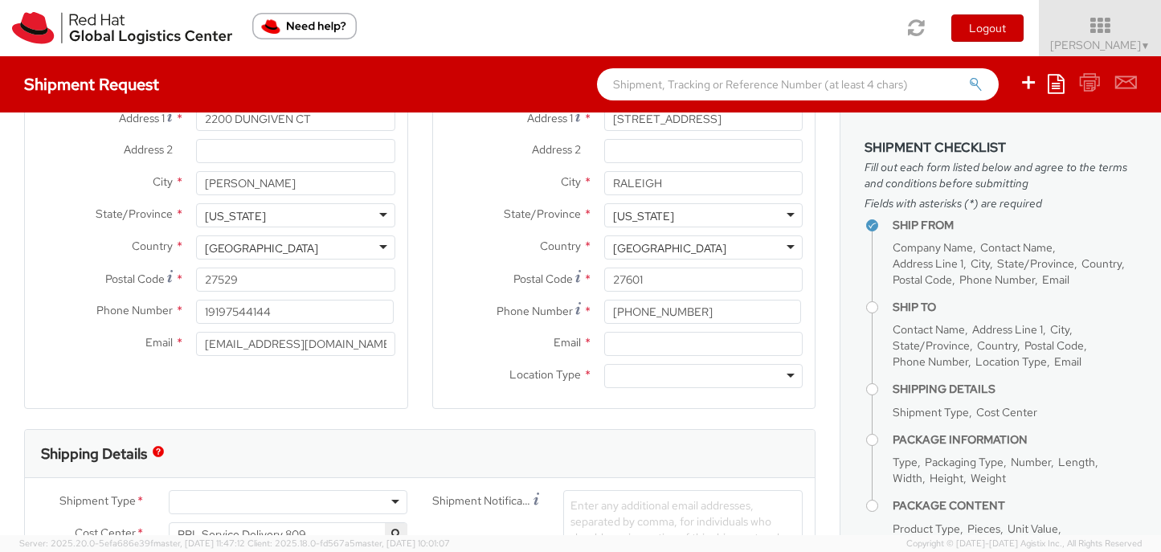
type input "ATTN: Red Hat IT - Endpoint Systems"
click at [648, 339] on input "Email *" at bounding box center [703, 344] width 198 height 24
type input "[EMAIL_ADDRESS][DOMAIN_NAME]"
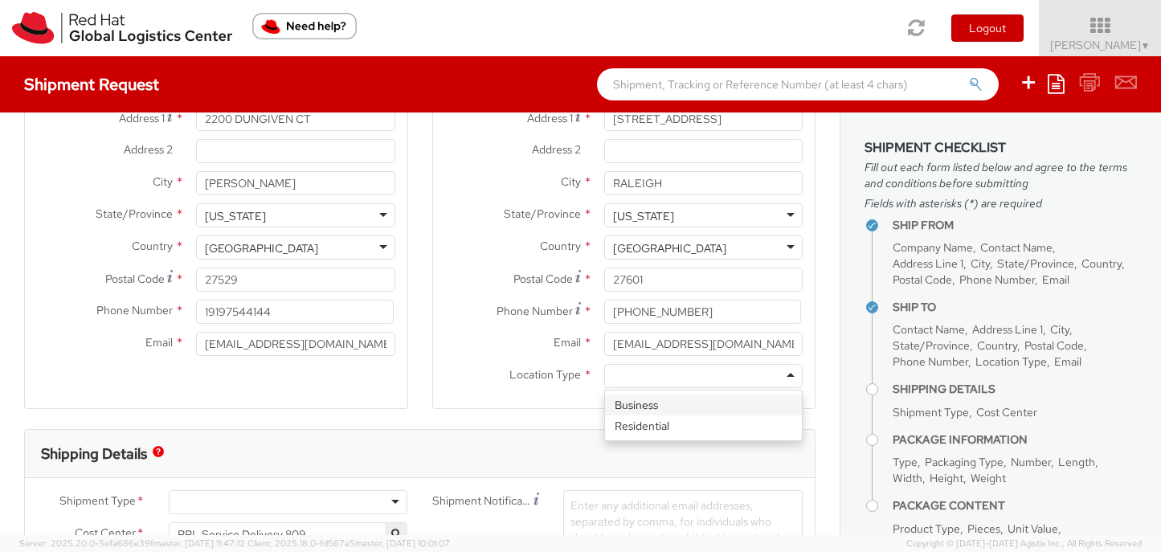
click at [663, 367] on div at bounding box center [703, 376] width 198 height 24
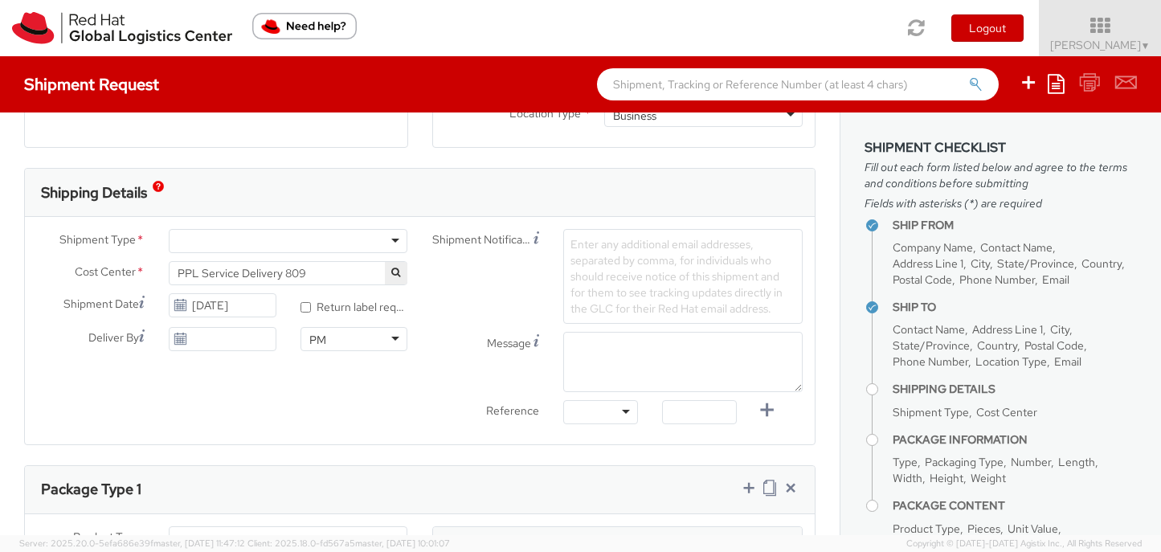
scroll to position [456, 0]
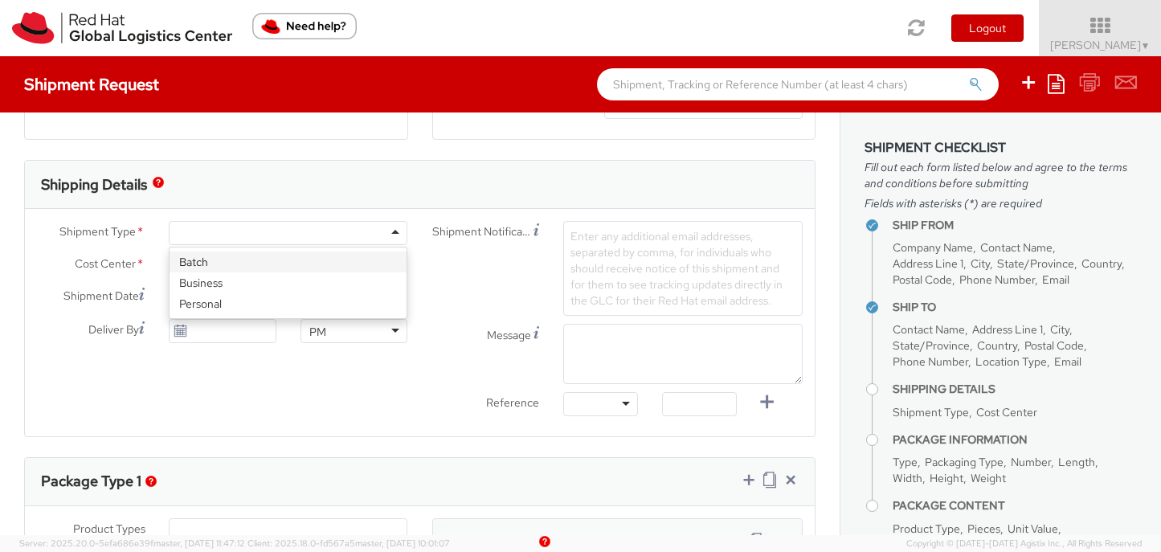
click at [392, 236] on div at bounding box center [288, 233] width 239 height 24
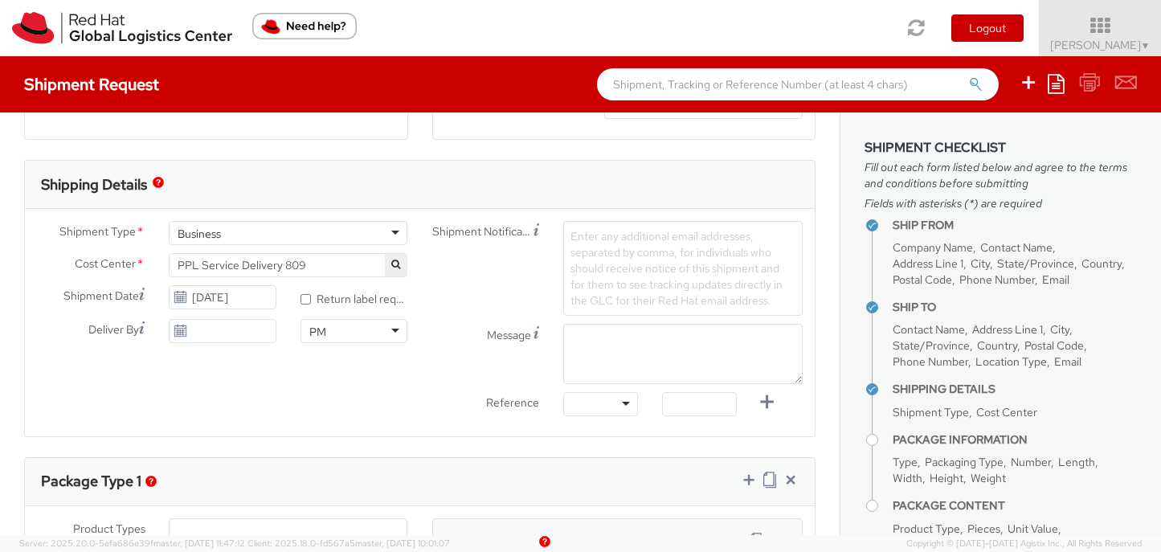
click at [359, 262] on span "PPL Service Delivery 809" at bounding box center [289, 265] width 222 height 14
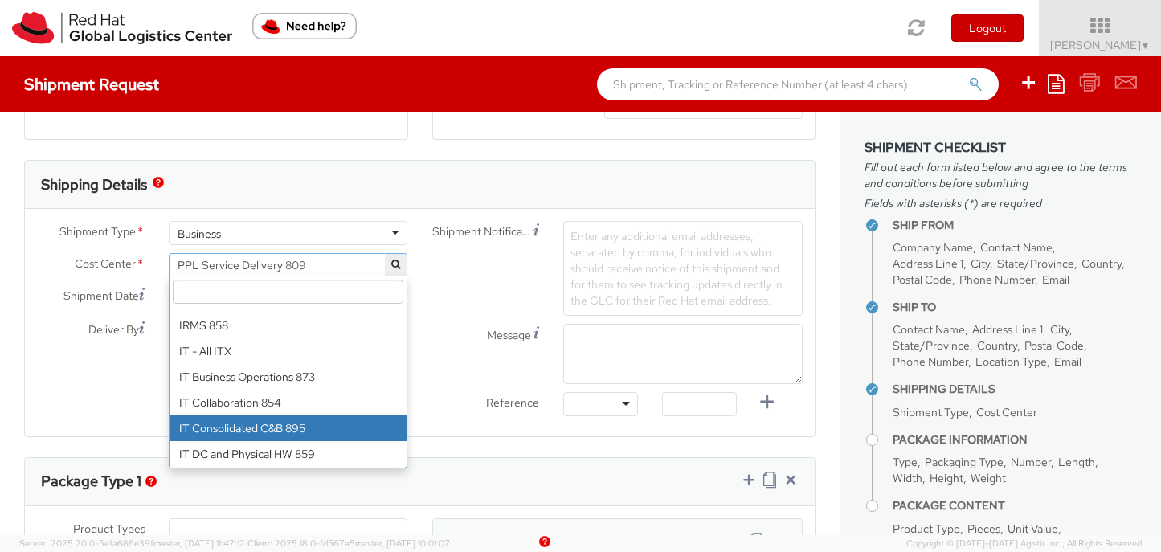
scroll to position [10021, 0]
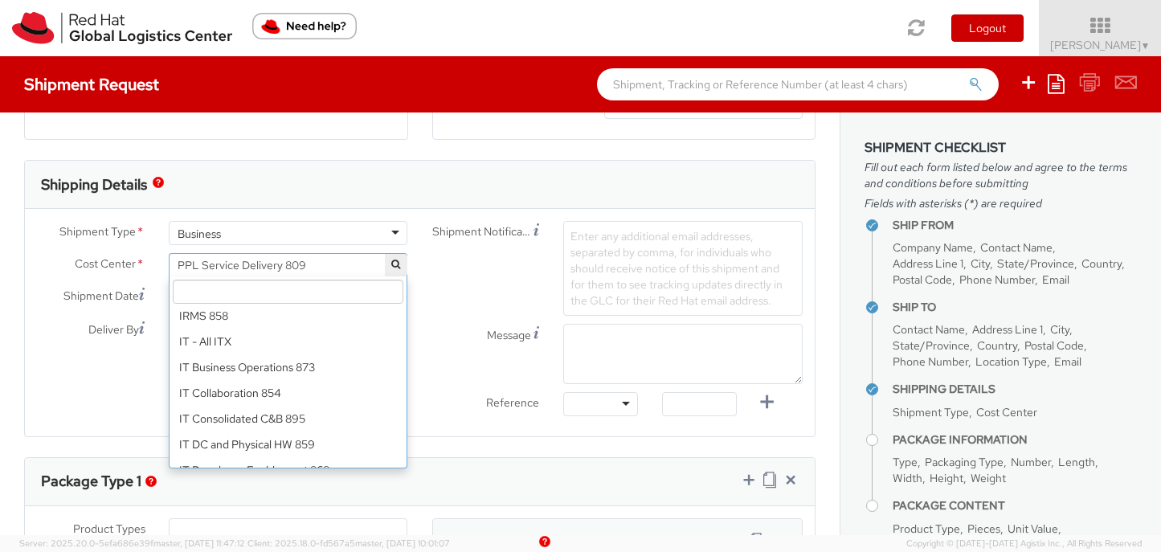
select select "850"
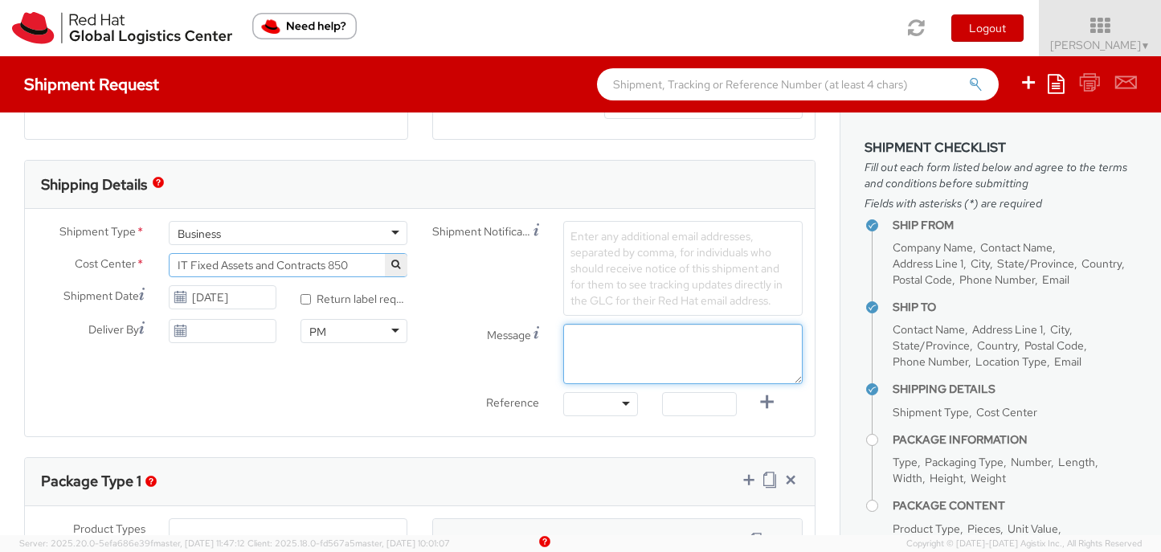
click at [640, 358] on textarea "Message" at bounding box center [682, 354] width 239 height 60
paste textarea "Requesting QR Code for Former Associate [Name] to return laptop. Please send th…"
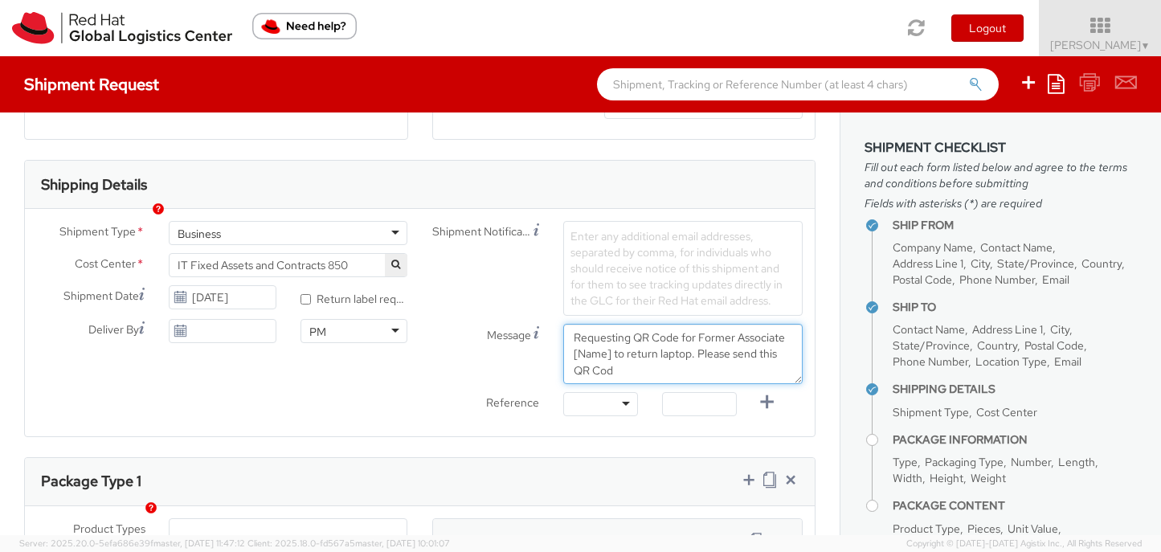
scroll to position [0, 0]
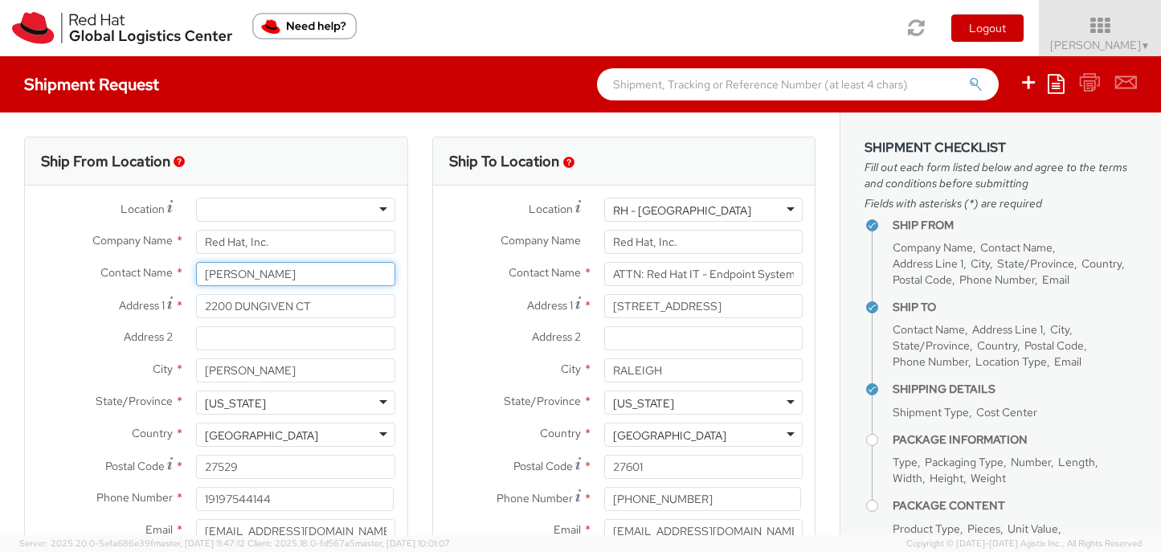
drag, startPoint x: 284, startPoint y: 271, endPoint x: 94, endPoint y: 231, distance: 194.4
click at [94, 231] on div "Location * [GEOGRAPHIC_DATA] - [GEOGRAPHIC_DATA] - [GEOGRAPHIC_DATA] [GEOGRAPHI…" at bounding box center [216, 374] width 382 height 353
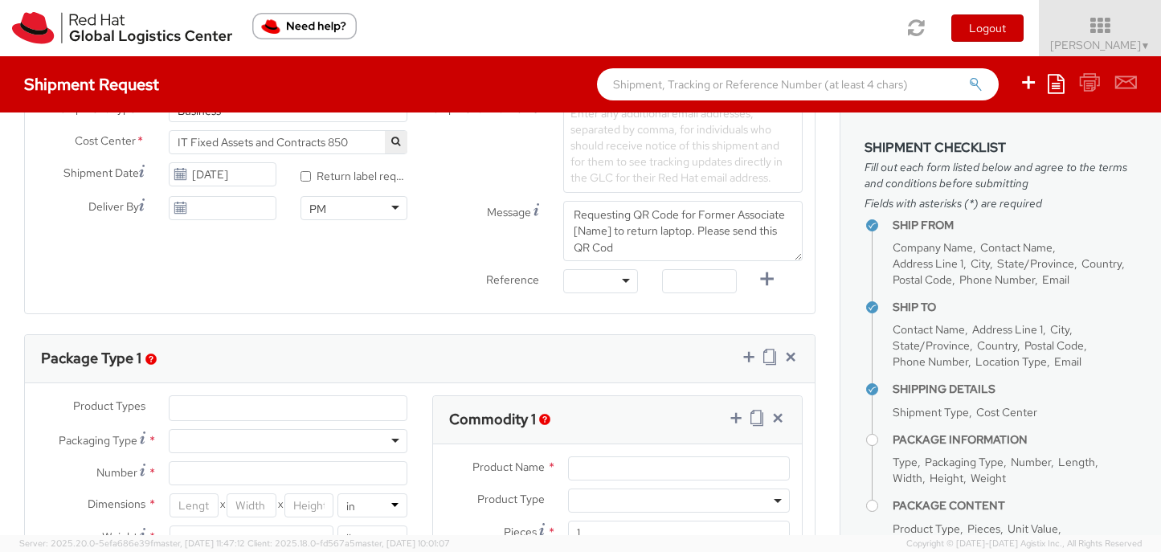
scroll to position [578, 0]
drag, startPoint x: 613, startPoint y: 231, endPoint x: 572, endPoint y: 231, distance: 41.0
click at [572, 231] on textarea "Requesting QR Code for Former Associate [Name] to return laptop. Please send th…" at bounding box center [682, 232] width 239 height 60
paste textarea "[PERSON_NAME]"
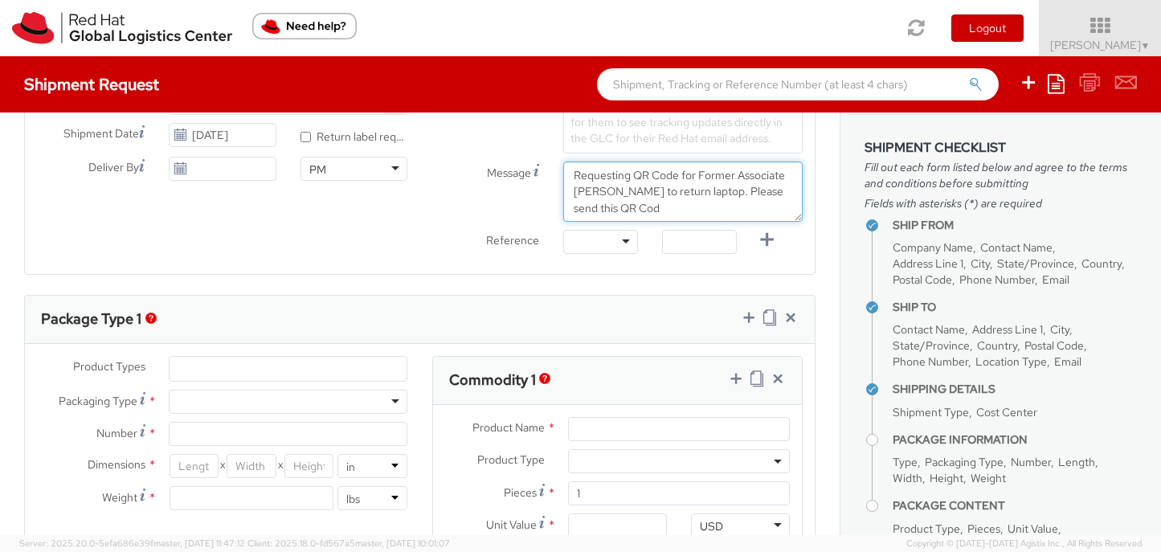
scroll to position [619, 0]
click at [645, 204] on textarea "Requesting QR Code for Former Associate [PERSON_NAME] to return laptop. Please …" at bounding box center [682, 191] width 239 height 60
paste textarea "e directly to me at [PI Ops Red Hat email address], not the former associate."
drag, startPoint x: 727, startPoint y: 173, endPoint x: 665, endPoint y: 190, distance: 63.9
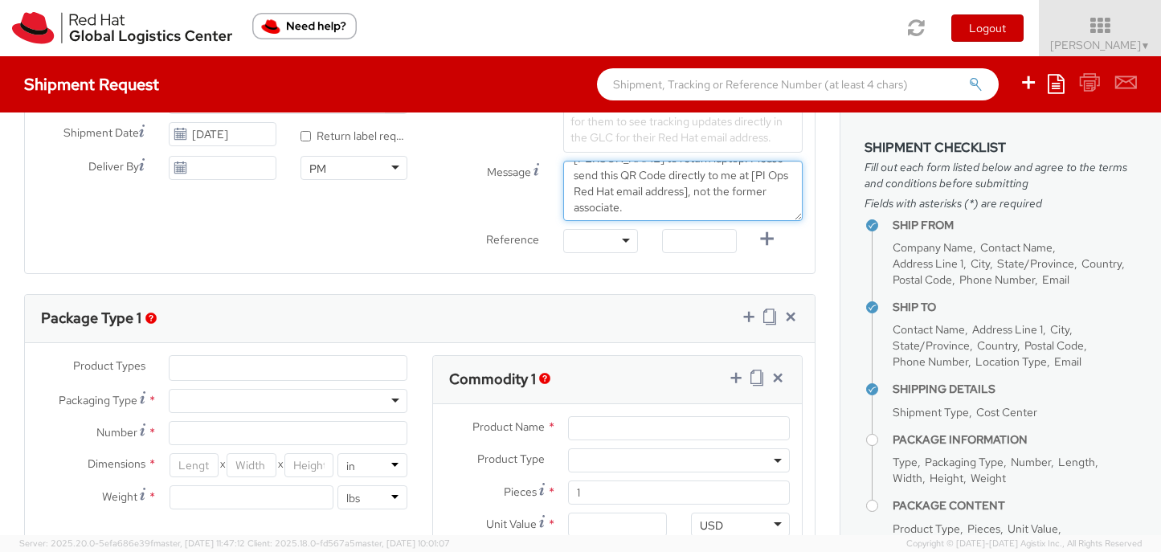
click at [665, 190] on textarea "Requesting QR Code for Former Associate [PERSON_NAME] to return laptop. Please …" at bounding box center [682, 191] width 239 height 60
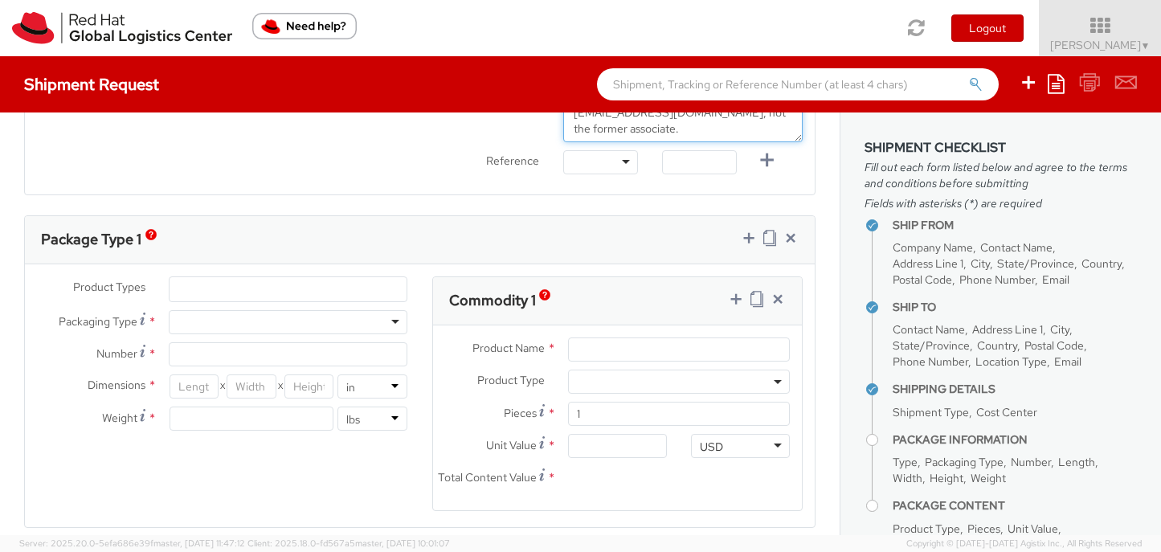
scroll to position [703, 0]
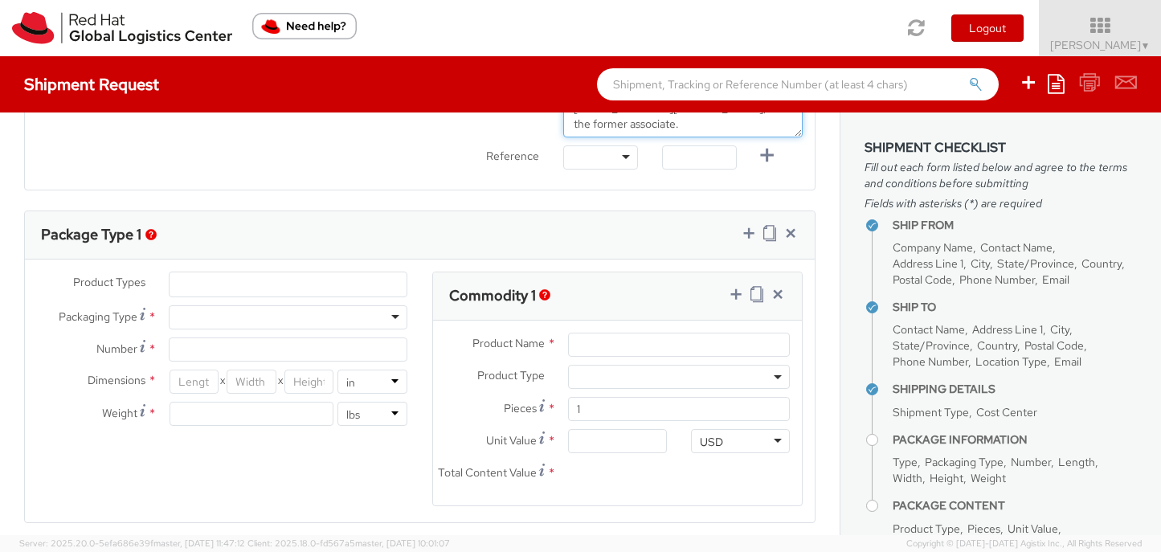
type textarea "Requesting QR Code for Former Associate [PERSON_NAME] to return laptop. Please …"
click at [369, 281] on ul at bounding box center [288, 284] width 238 height 24
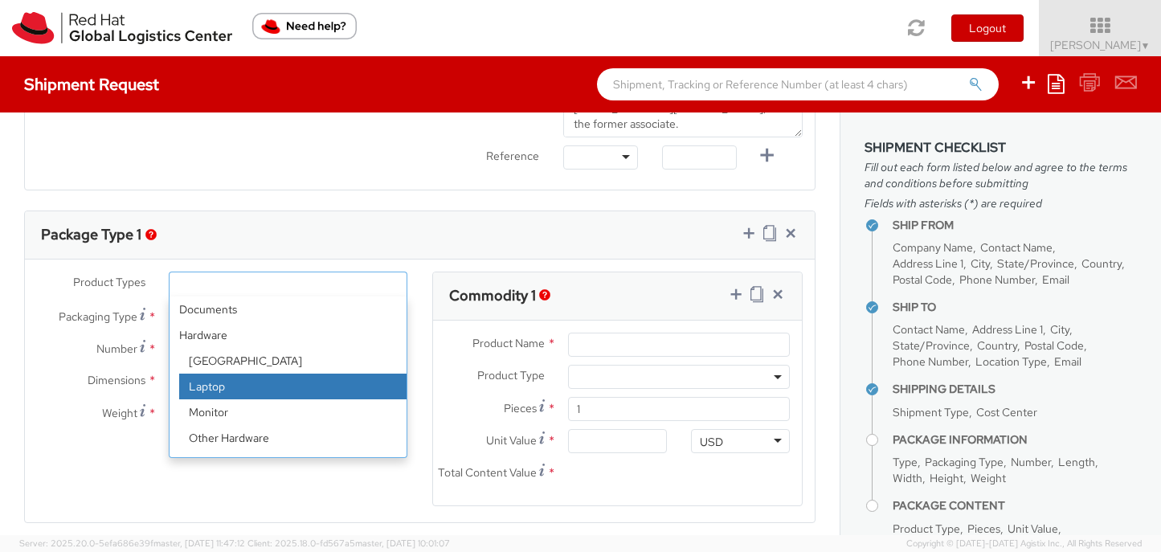
select select "LAPTOP"
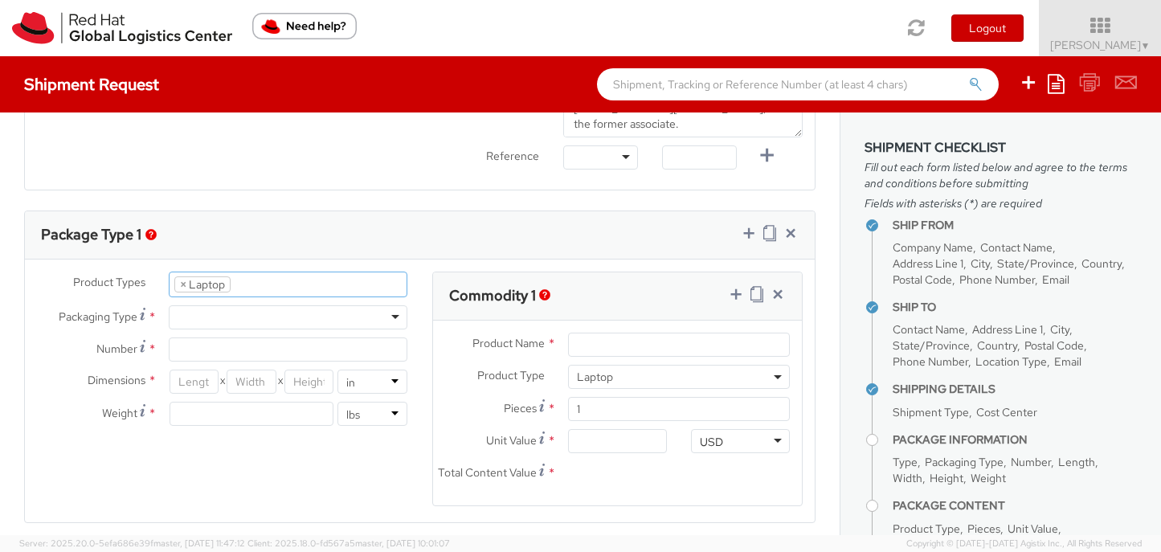
click at [307, 320] on div at bounding box center [288, 317] width 239 height 24
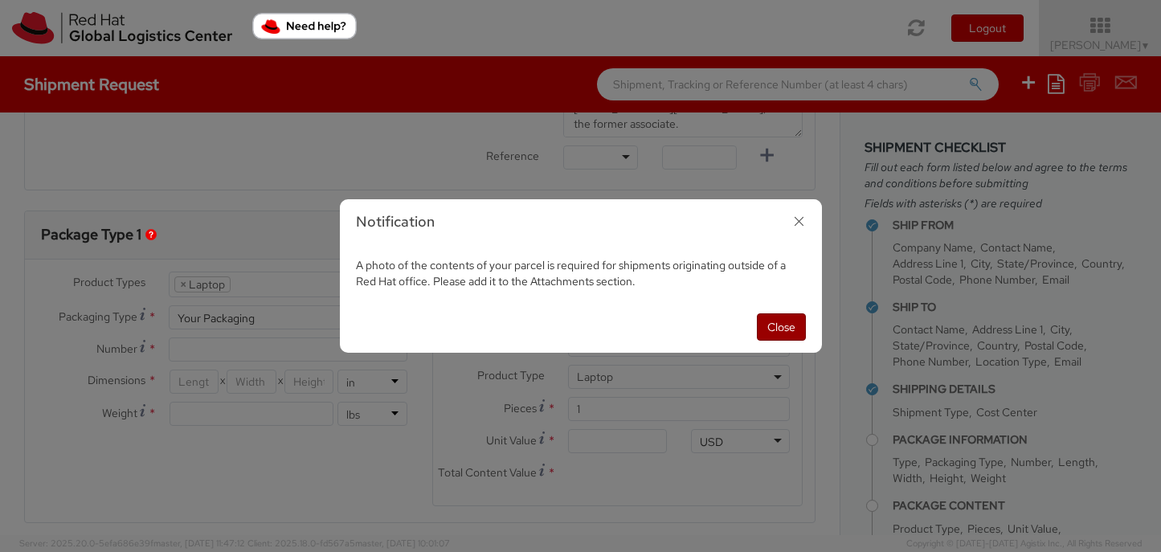
click at [782, 324] on button "Close" at bounding box center [781, 326] width 49 height 27
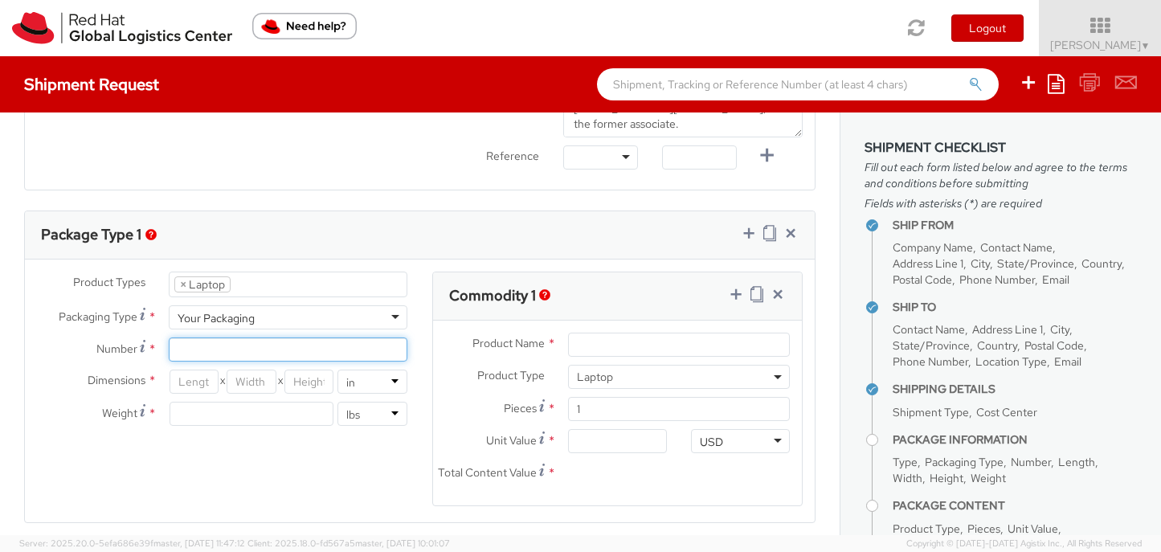
click at [385, 353] on input "Number *" at bounding box center [288, 349] width 239 height 24
type input "1"
click at [185, 390] on input "number" at bounding box center [193, 381] width 49 height 24
type input "18"
type input "12"
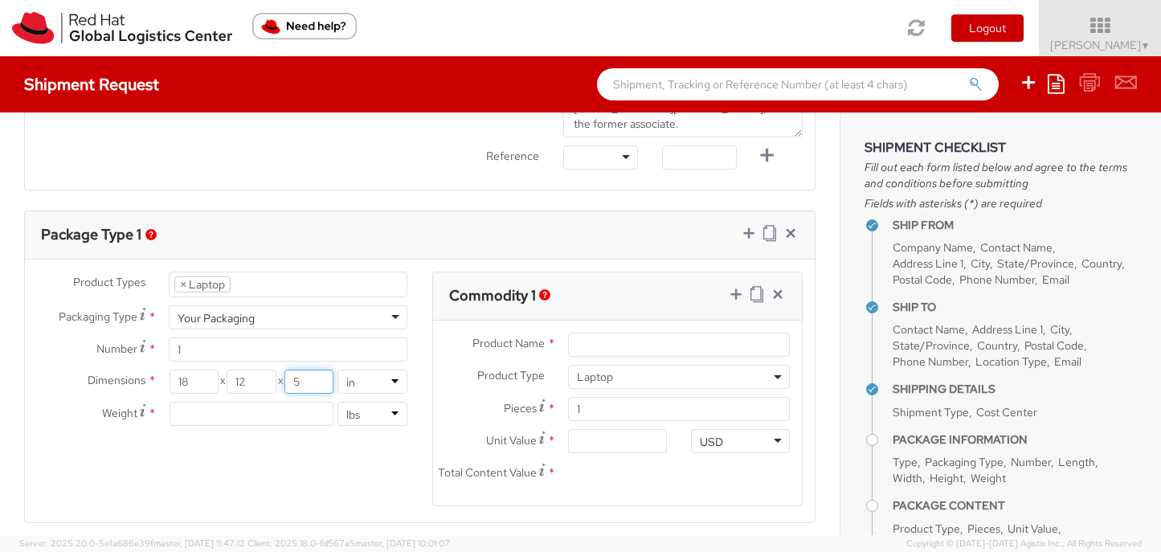
type input "5"
click at [217, 419] on input "number" at bounding box center [251, 414] width 164 height 24
type input "8"
click at [633, 343] on input "Product Name *" at bounding box center [679, 345] width 222 height 24
type input "Laptop"
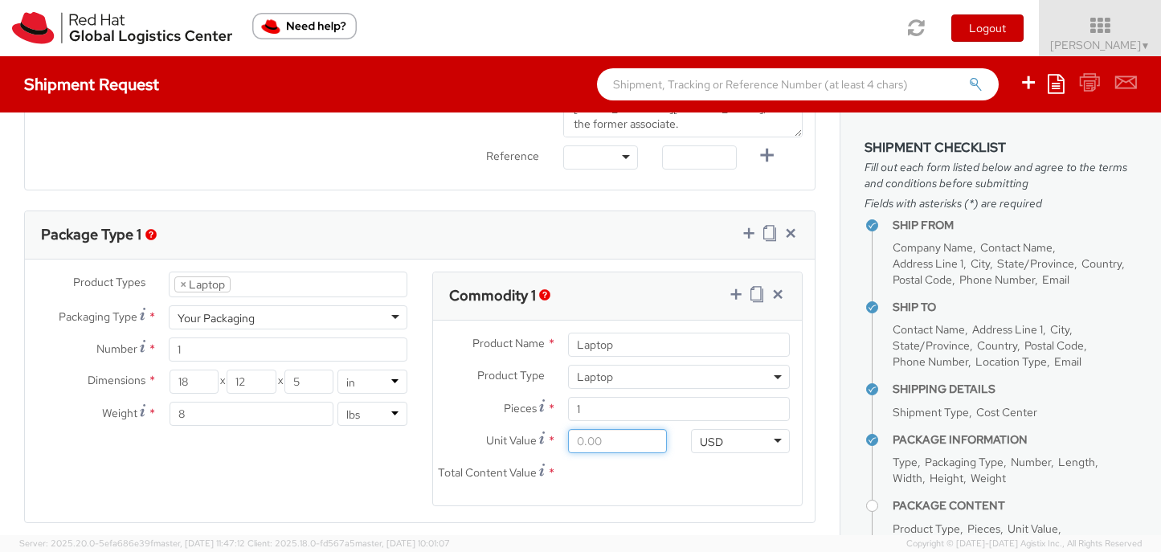
click at [631, 444] on input "Unit Value *" at bounding box center [617, 441] width 99 height 24
type input "7.00"
type input "70.00"
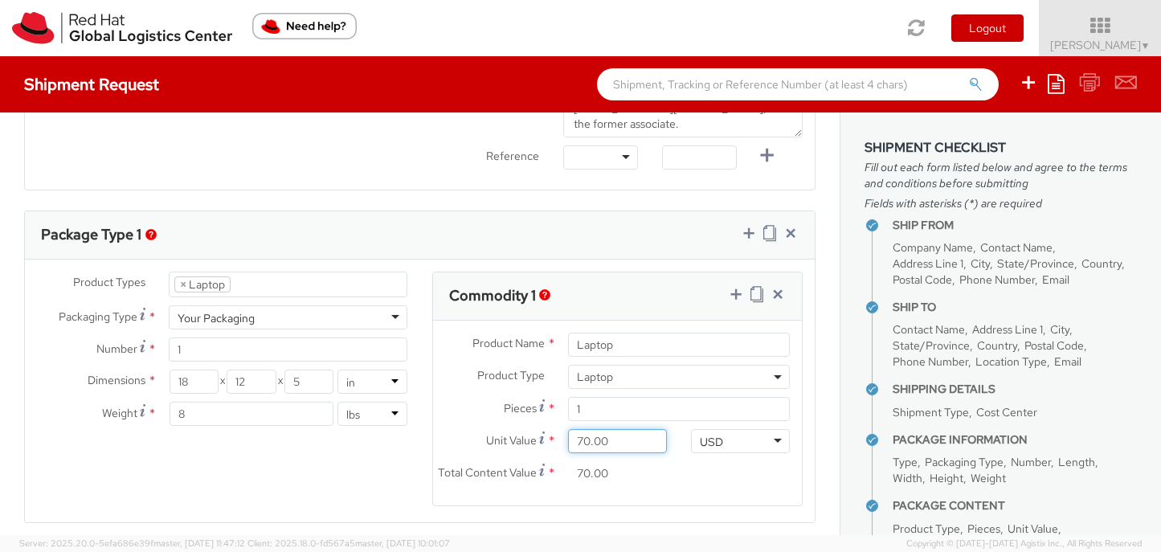
type input "700.00"
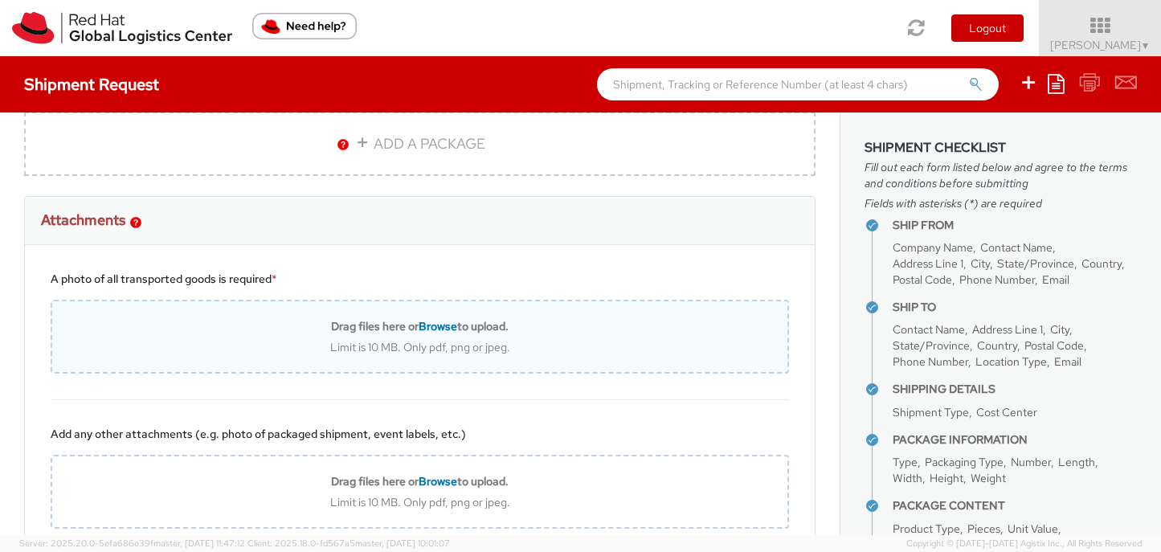
scroll to position [1137, 0]
click at [426, 325] on span "Browse" at bounding box center [437, 323] width 39 height 14
type input "C:\fakepath\Screenshot [DATE] 11.39.50 AM.png"
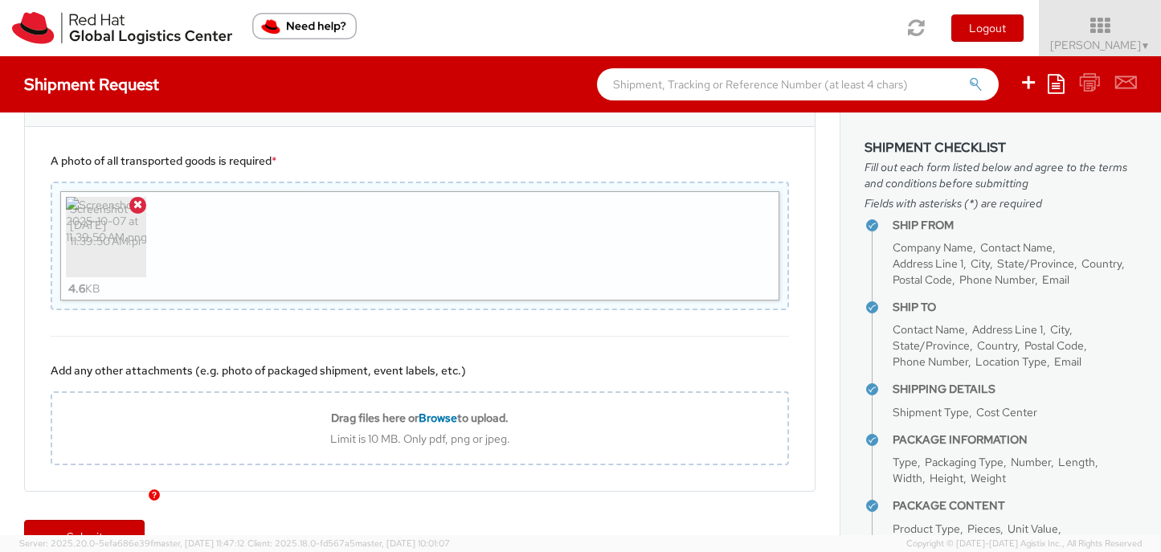
scroll to position [1293, 0]
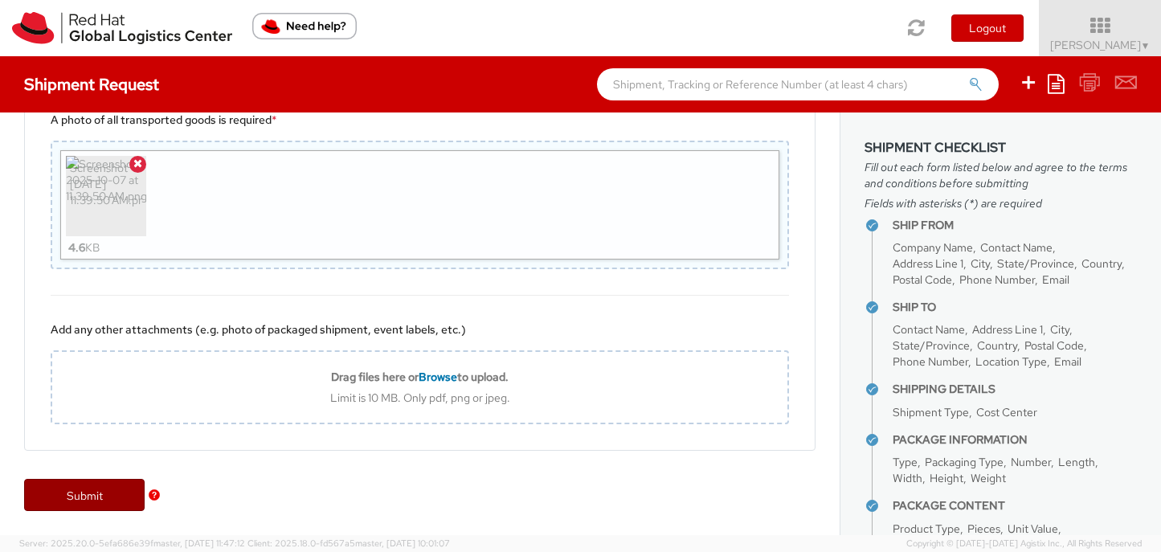
click at [94, 496] on link "Submit" at bounding box center [84, 495] width 120 height 32
